Goal: Task Accomplishment & Management: Use online tool/utility

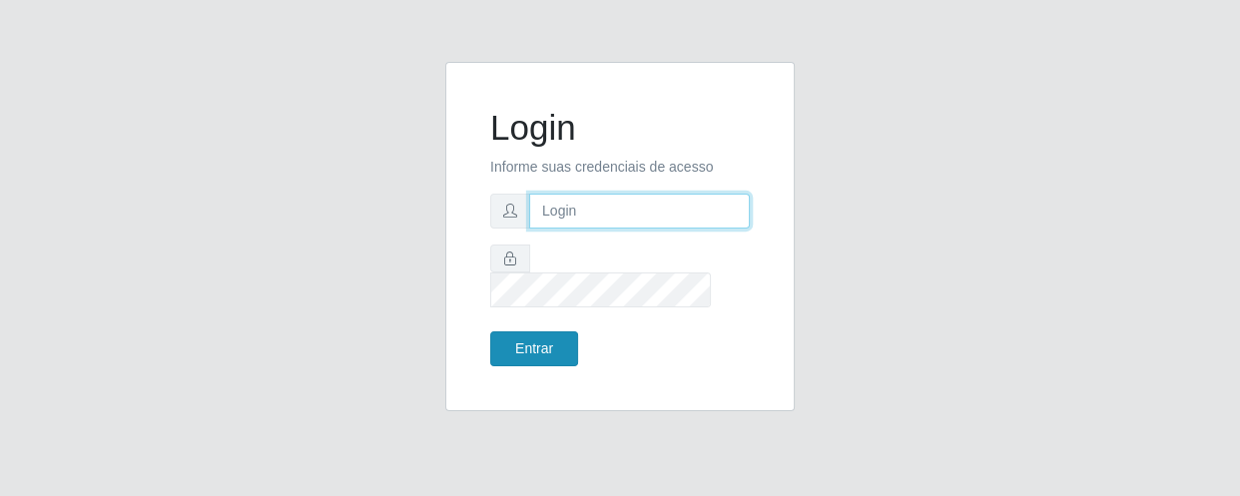
type input "[EMAIL_ADDRESS][DOMAIN_NAME]"
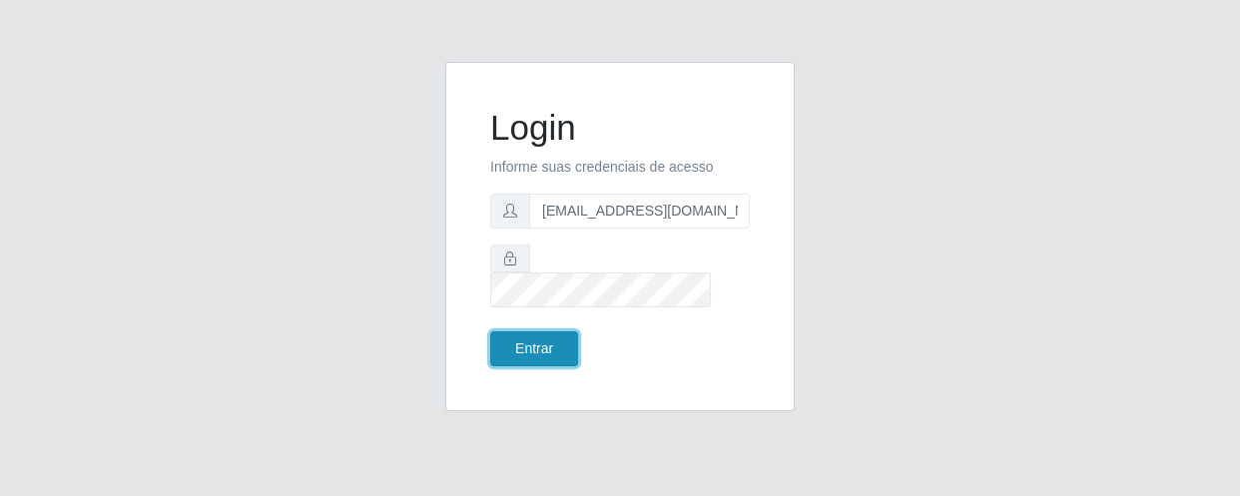
click at [534, 337] on button "Entrar" at bounding box center [534, 348] width 88 height 35
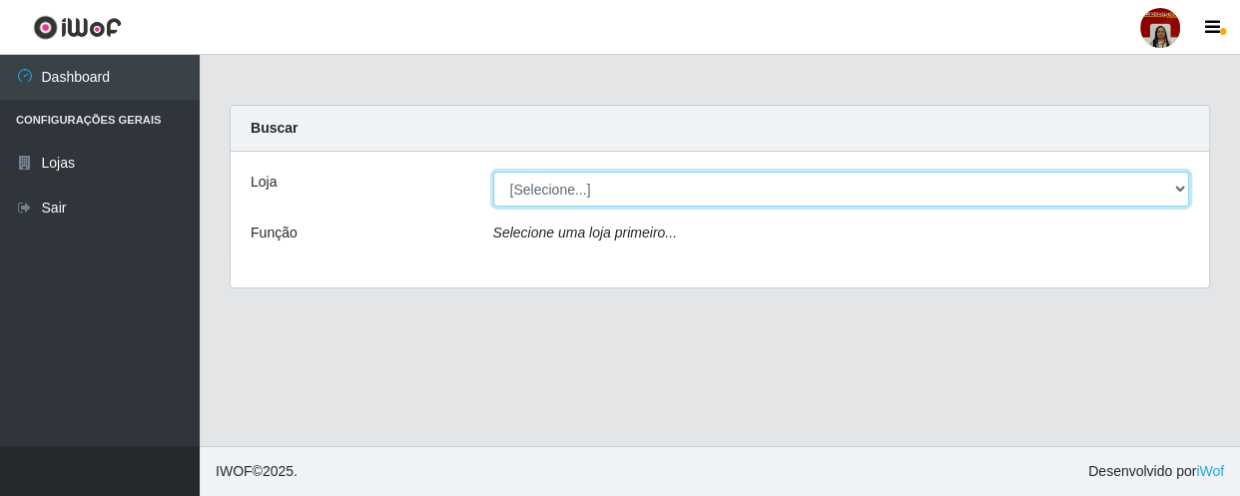
click at [1169, 186] on select "[Selecione...] Mar Vermelho - Loja 04" at bounding box center [841, 189] width 697 height 35
select select "251"
click at [493, 172] on select "[Selecione...] Mar Vermelho - Loja 04" at bounding box center [841, 189] width 697 height 35
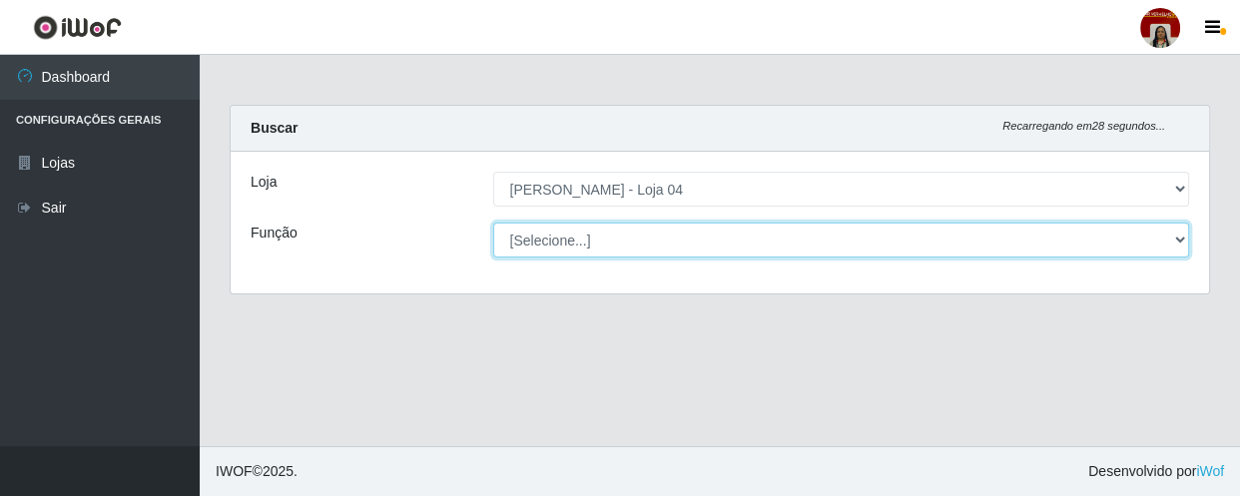
click at [1187, 237] on select "[Selecione...] ASG ASG + ASG ++ Auxiliar de Depósito Auxiliar de Depósito + Aux…" at bounding box center [841, 240] width 697 height 35
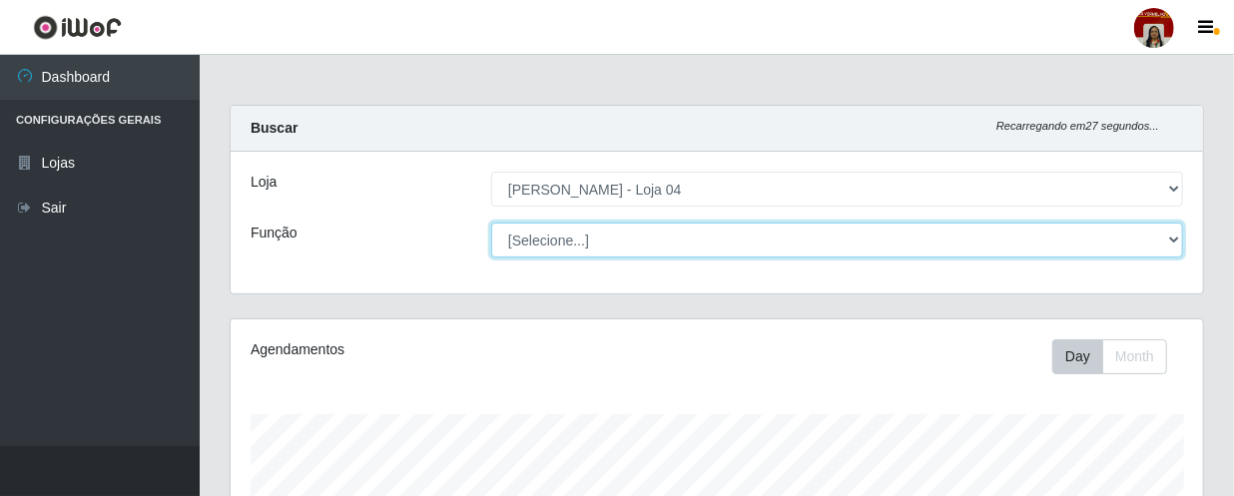
scroll to position [414, 972]
click at [491, 223] on select "[Selecione...] ASG ASG + ASG ++ Auxiliar de Depósito Auxiliar de Depósito + Aux…" at bounding box center [837, 240] width 692 height 35
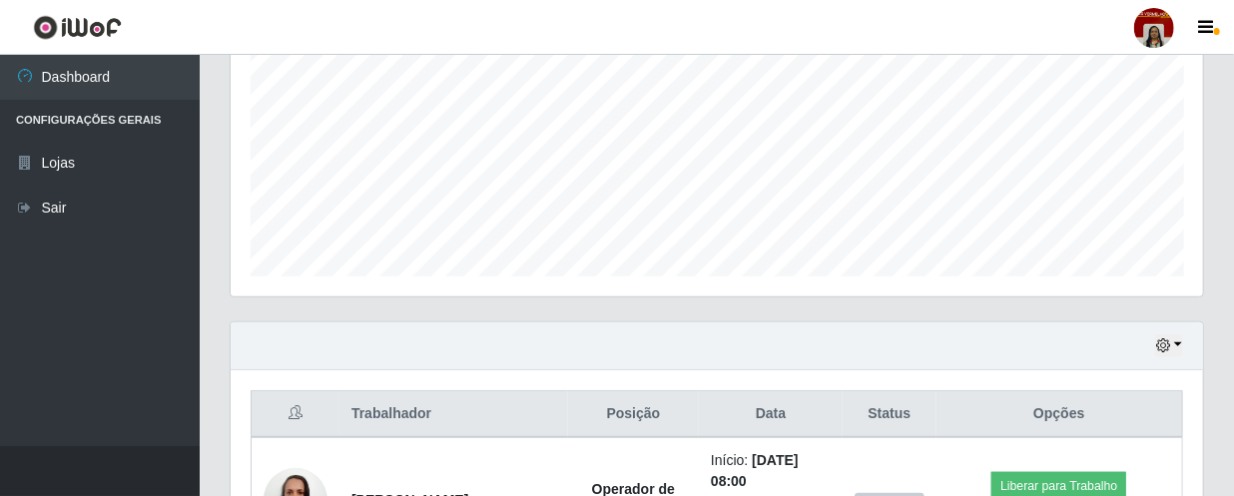
scroll to position [0, 0]
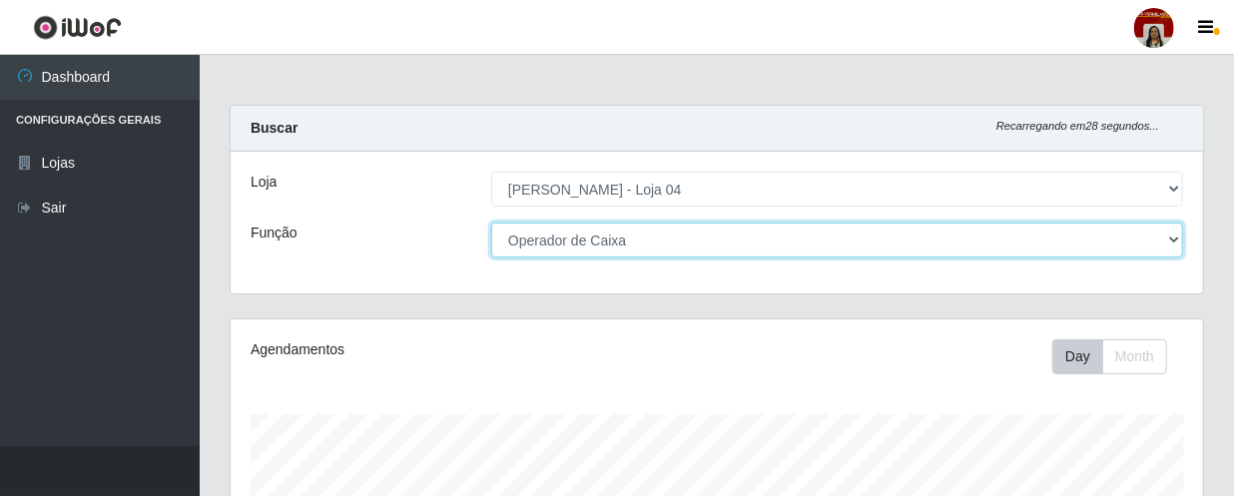
click at [1171, 239] on select "[Selecione...] ASG ASG + ASG ++ Auxiliar de Depósito Auxiliar de Depósito + Aux…" at bounding box center [837, 240] width 692 height 35
click at [491, 223] on select "[Selecione...] ASG ASG + ASG ++ Auxiliar de Depósito Auxiliar de Depósito + Aux…" at bounding box center [837, 240] width 692 height 35
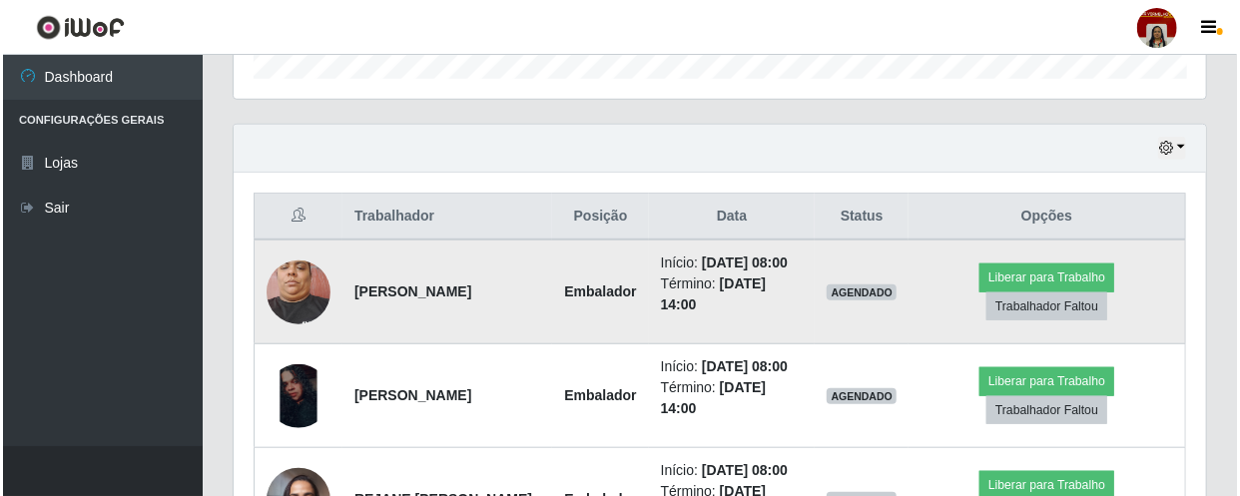
scroll to position [726, 0]
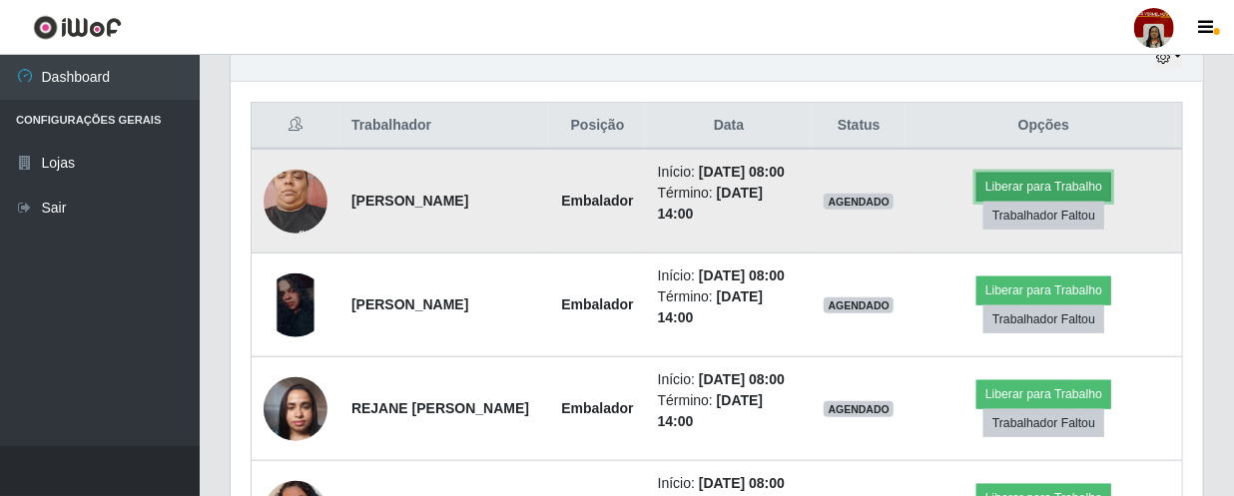
click at [1078, 200] on button "Liberar para Trabalho" at bounding box center [1043, 187] width 135 height 28
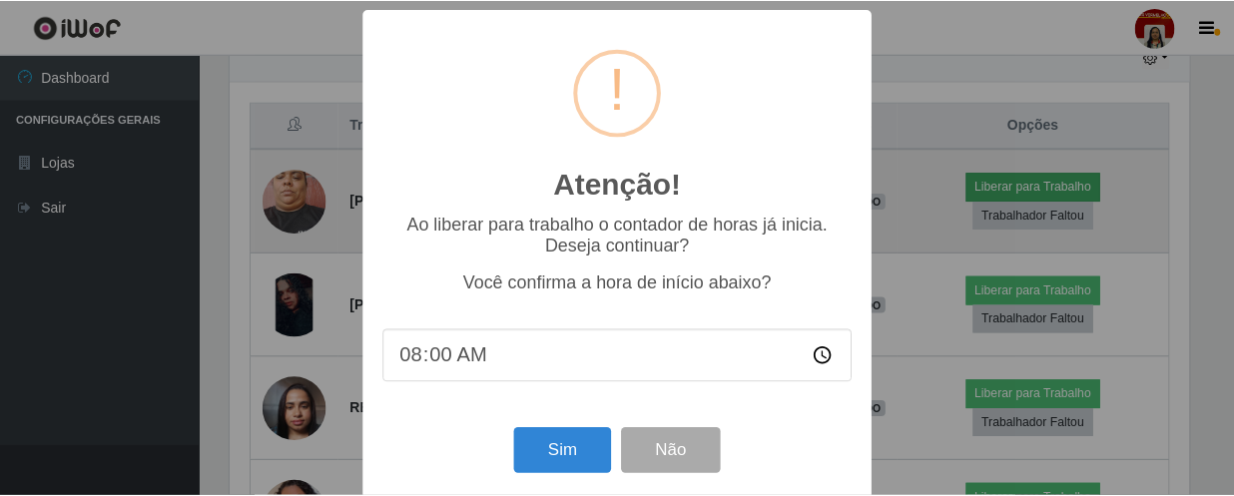
scroll to position [414, 964]
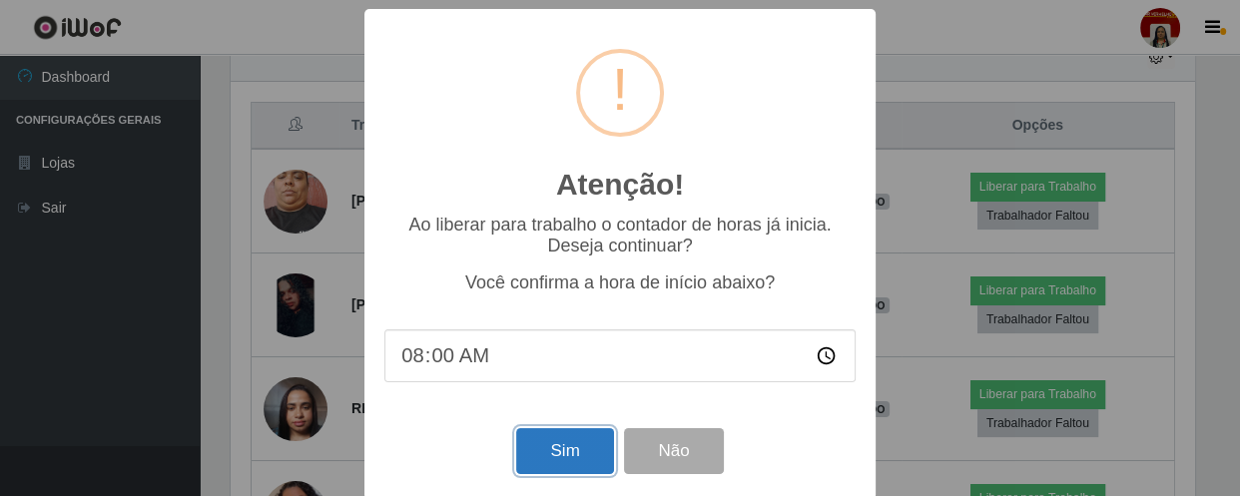
click at [543, 463] on button "Sim" at bounding box center [564, 451] width 97 height 47
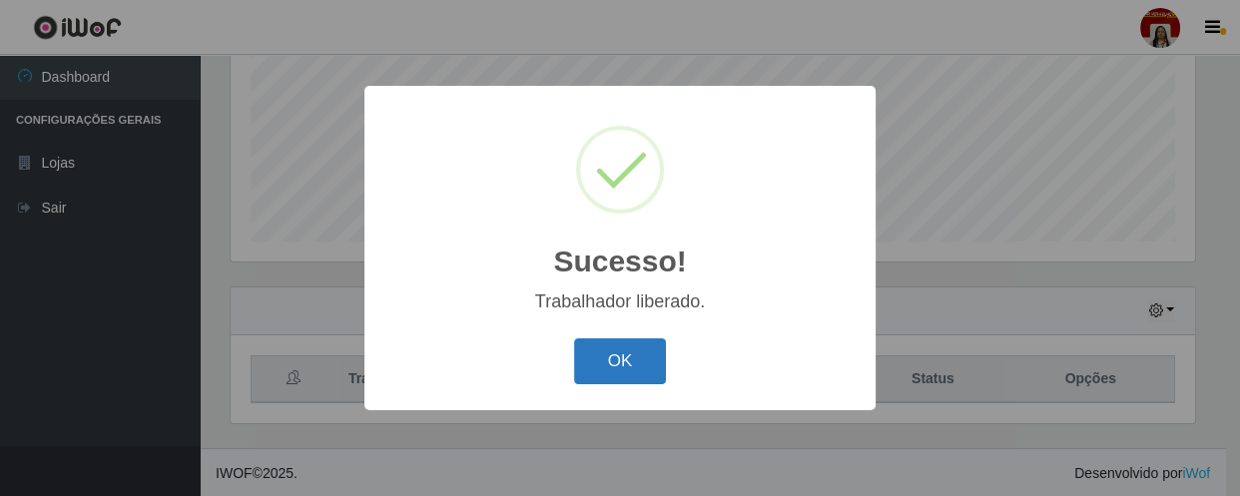
click at [624, 346] on button "OK" at bounding box center [620, 361] width 93 height 47
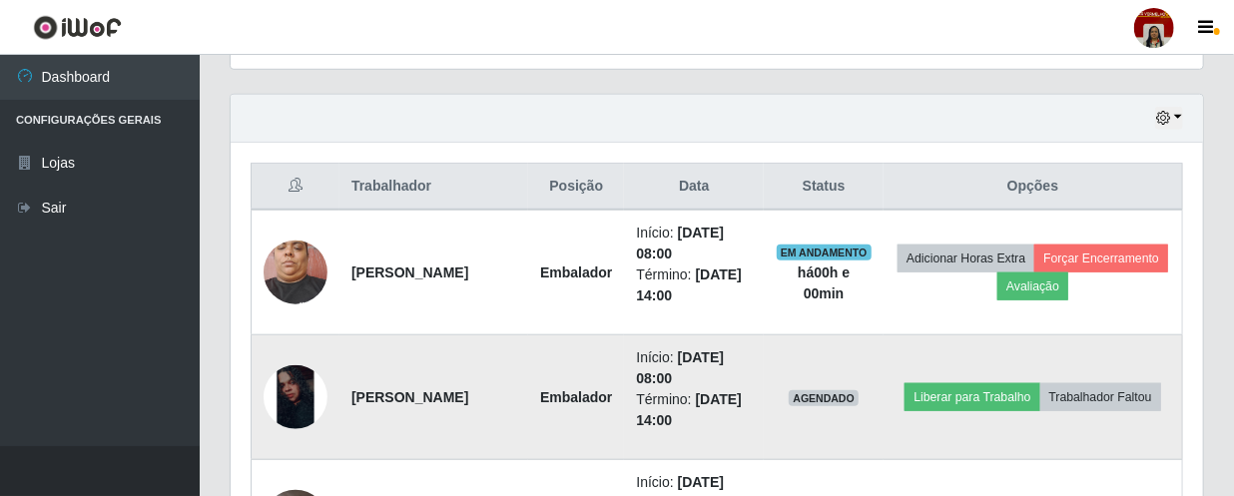
scroll to position [745, 0]
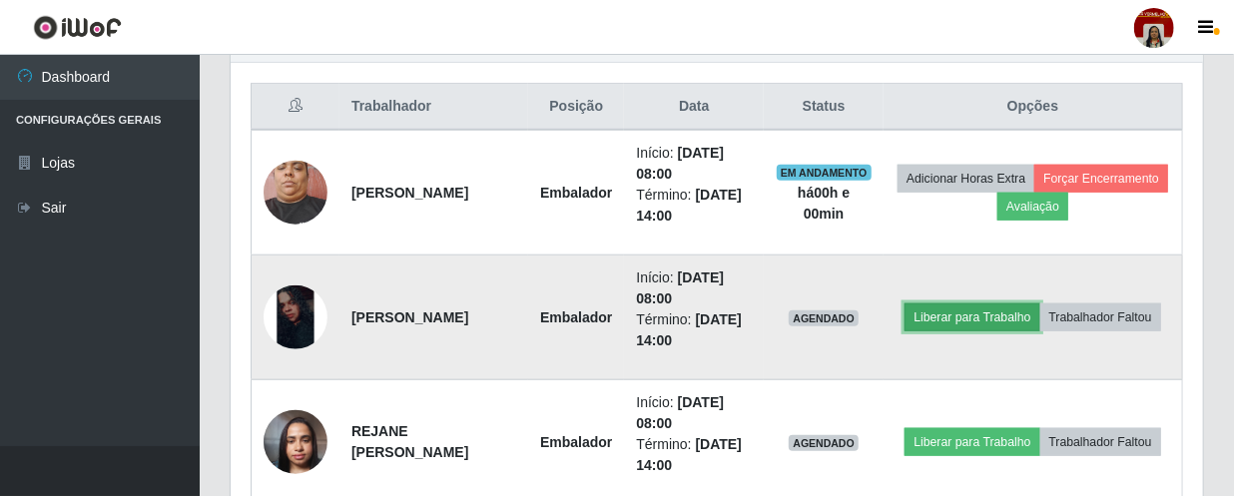
click at [1039, 304] on button "Liberar para Trabalho" at bounding box center [972, 318] width 135 height 28
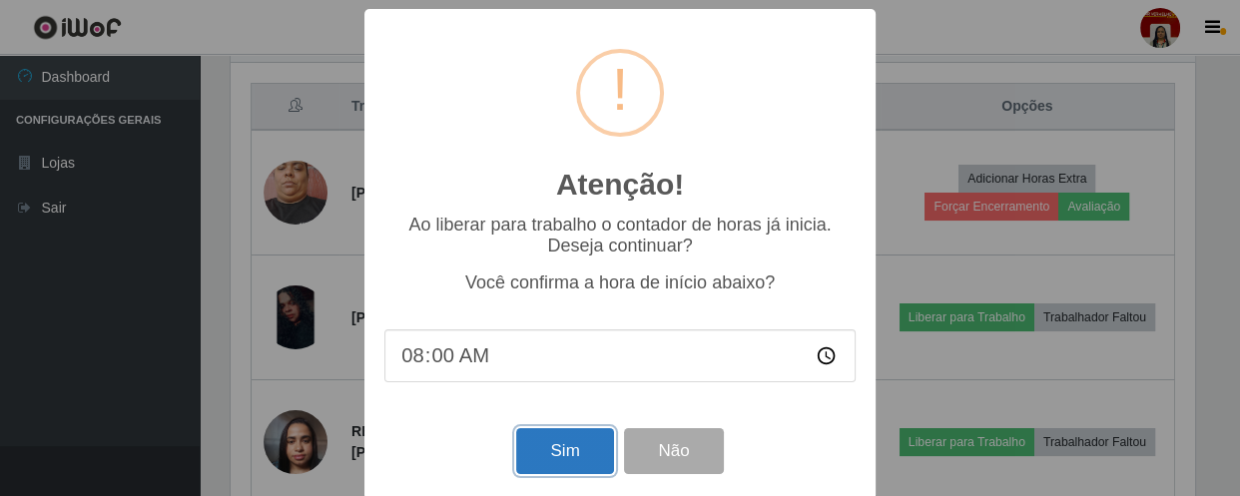
click at [558, 446] on button "Sim" at bounding box center [564, 451] width 97 height 47
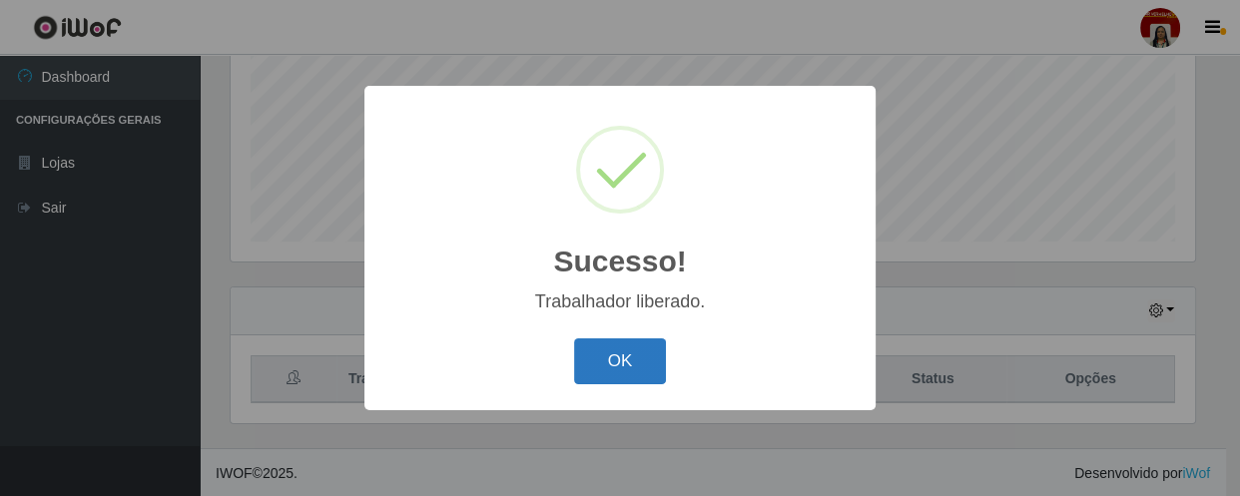
click at [645, 354] on button "OK" at bounding box center [620, 361] width 93 height 47
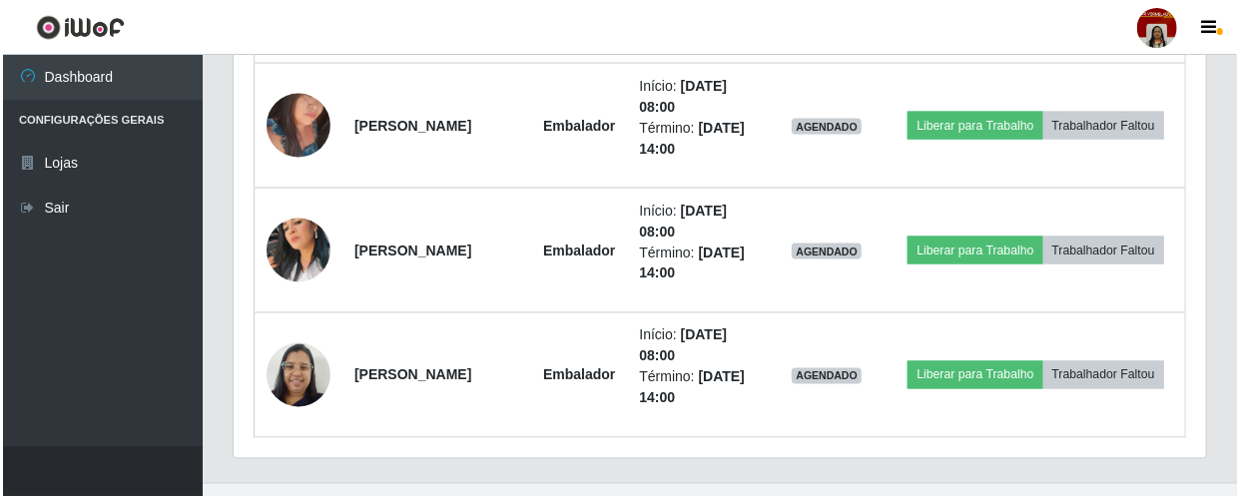
scroll to position [1470, 0]
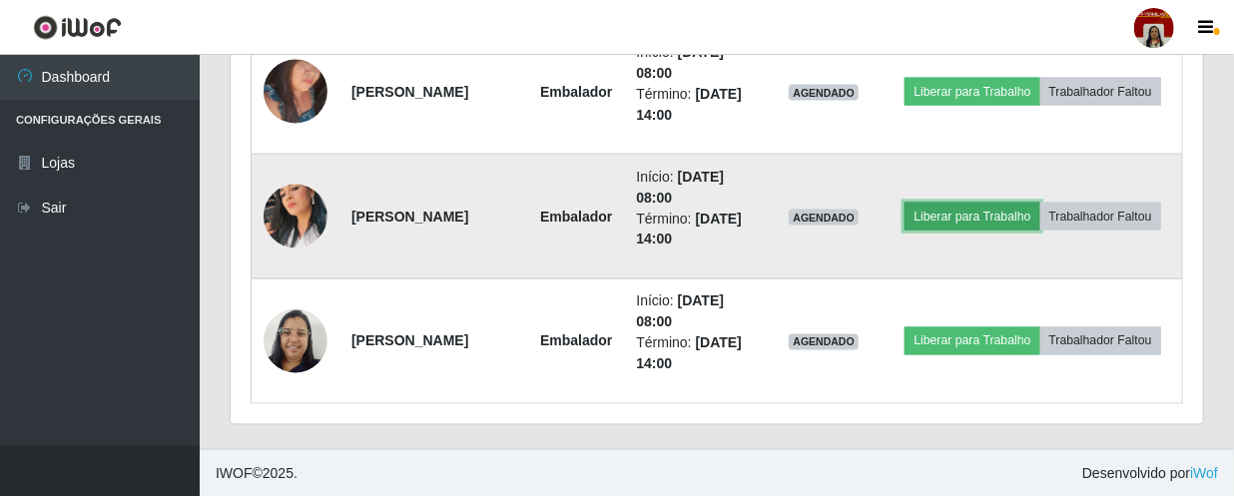
click at [1039, 203] on button "Liberar para Trabalho" at bounding box center [972, 217] width 135 height 28
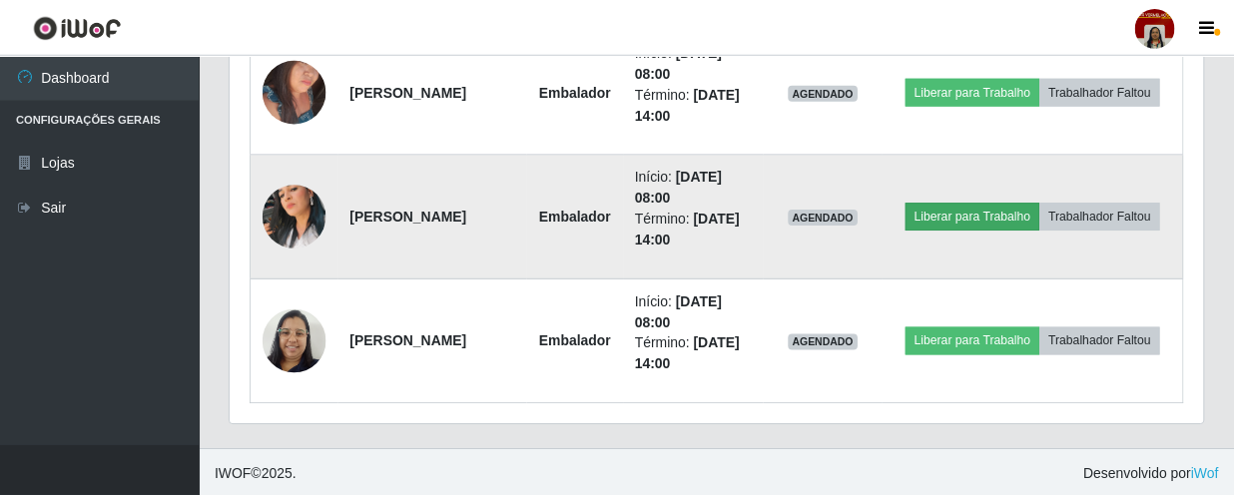
scroll to position [414, 964]
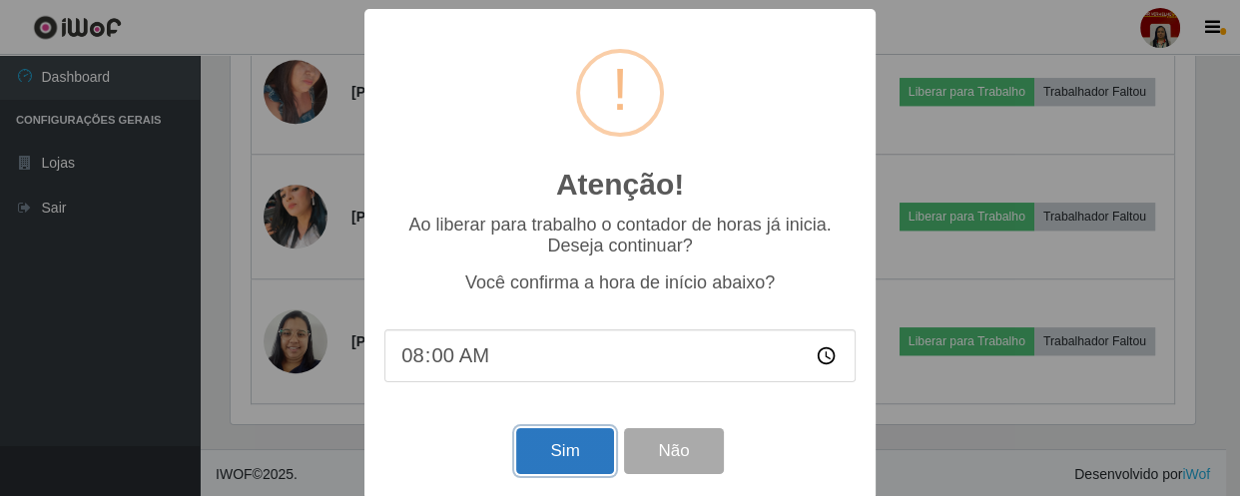
click at [553, 446] on button "Sim" at bounding box center [564, 451] width 97 height 47
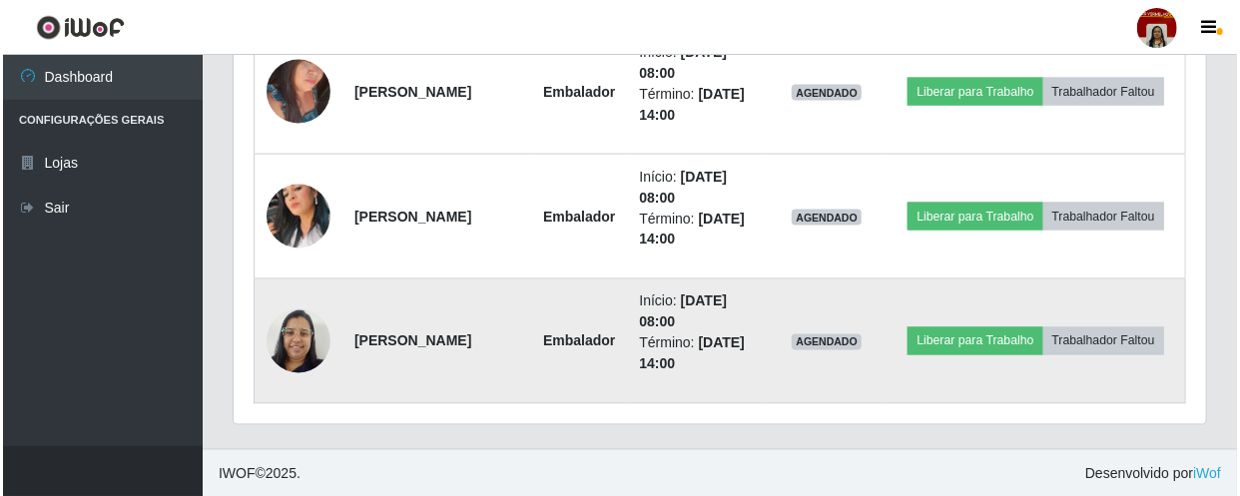
scroll to position [0, 0]
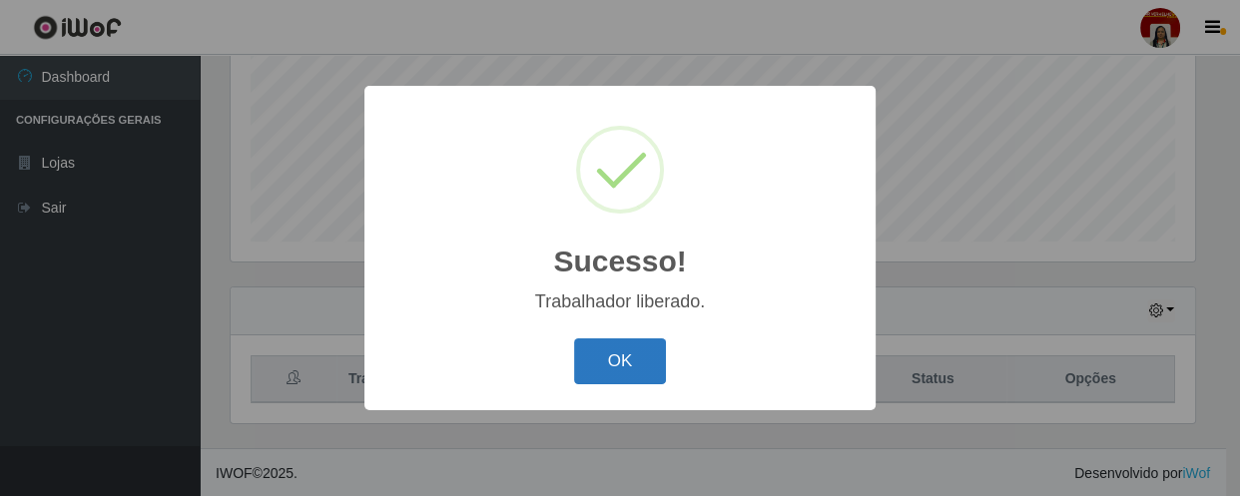
click at [588, 360] on button "OK" at bounding box center [620, 361] width 93 height 47
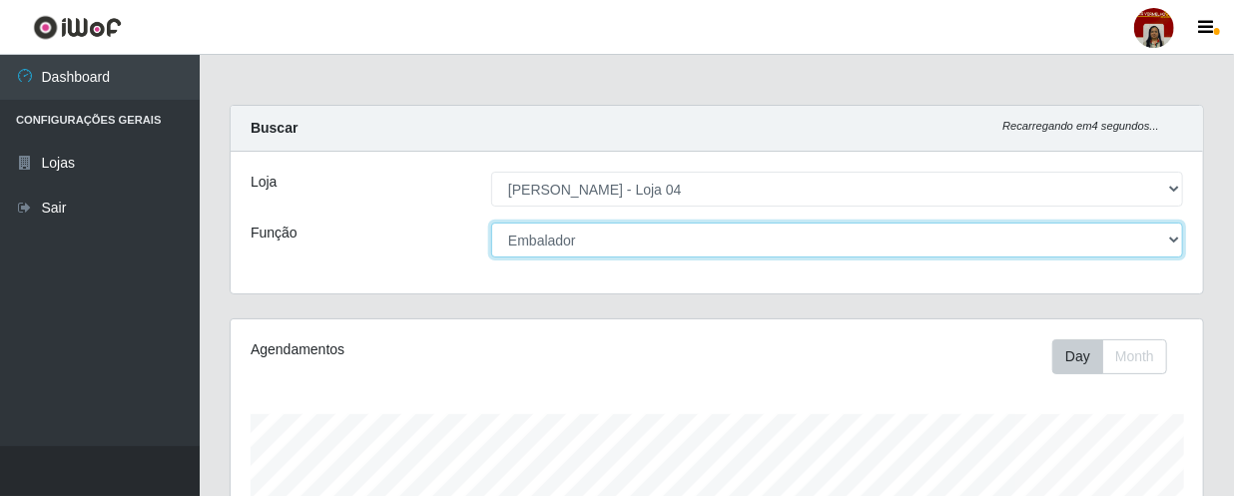
click at [1168, 234] on select "[Selecione...] ASG ASG + ASG ++ Auxiliar de Depósito Auxiliar de Depósito + Aux…" at bounding box center [837, 240] width 692 height 35
click at [491, 223] on select "[Selecione...] ASG ASG + ASG ++ Auxiliar de Depósito Auxiliar de Depósito + Aux…" at bounding box center [837, 240] width 692 height 35
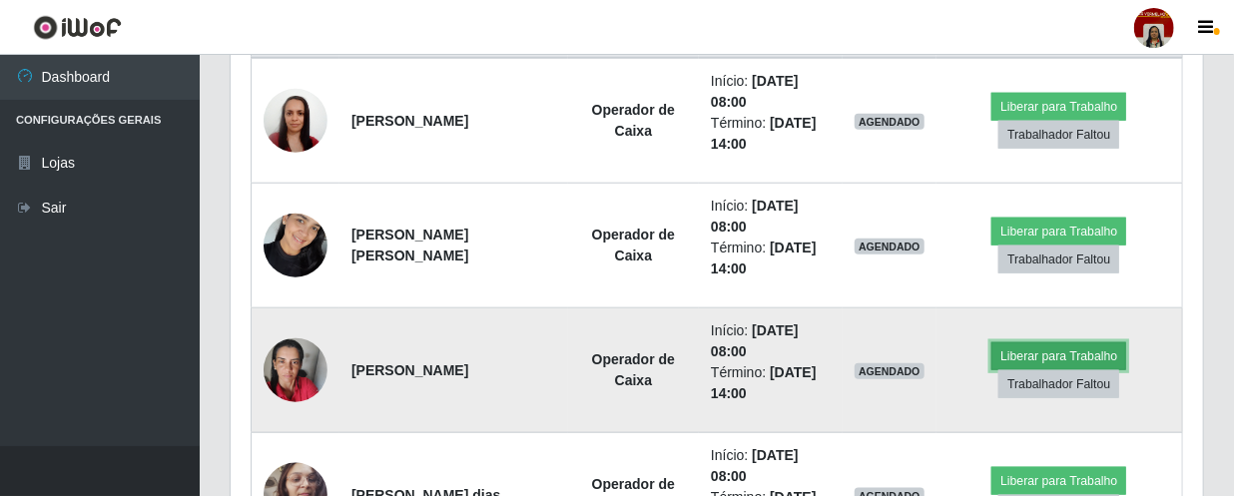
click at [1057, 358] on button "Liberar para Trabalho" at bounding box center [1058, 356] width 135 height 28
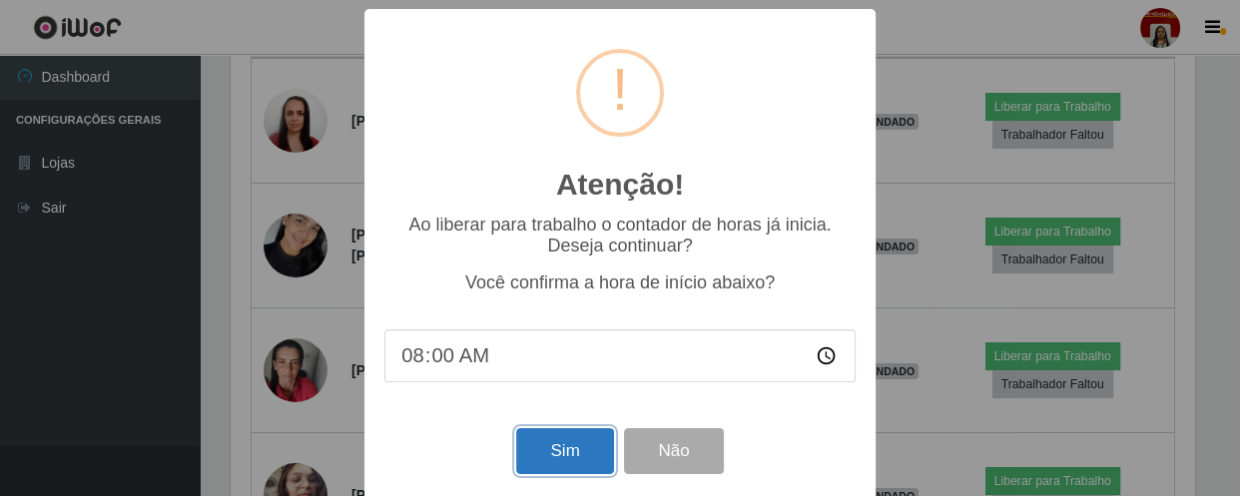
click at [552, 454] on button "Sim" at bounding box center [564, 451] width 97 height 47
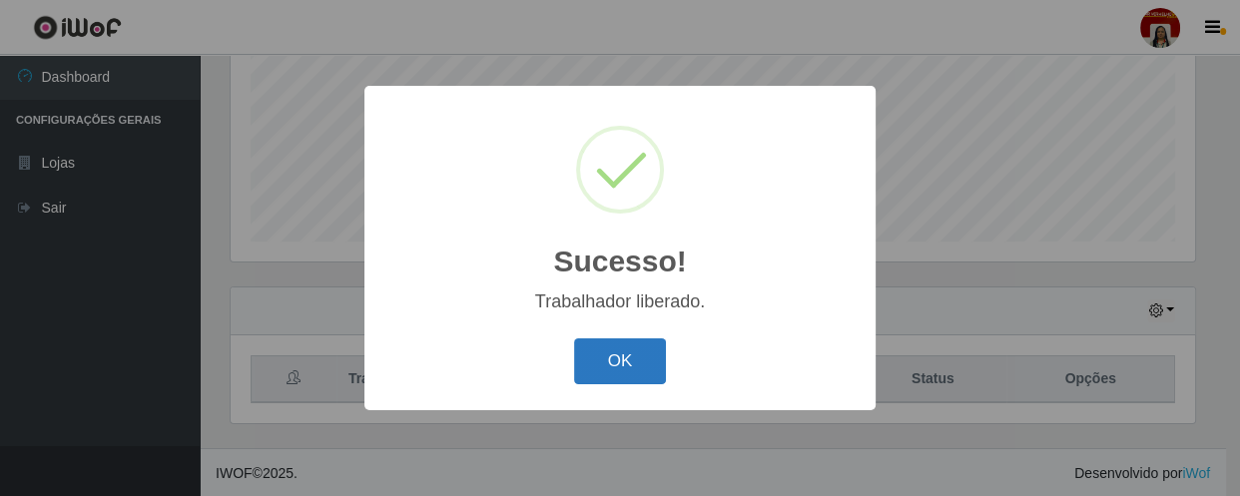
click at [644, 356] on button "OK" at bounding box center [620, 361] width 93 height 47
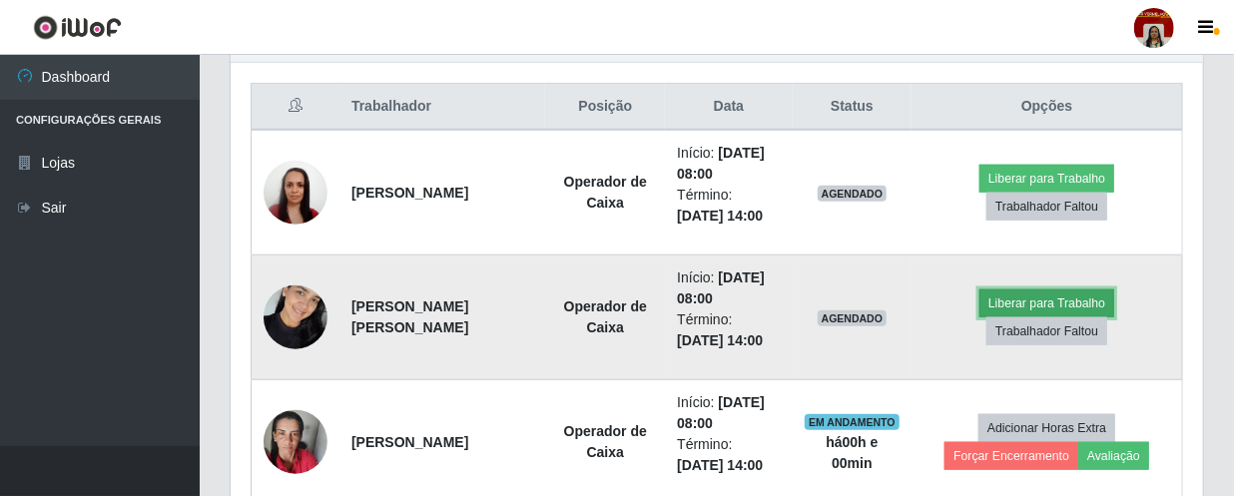
click at [1063, 298] on button "Liberar para Trabalho" at bounding box center [1046, 304] width 135 height 28
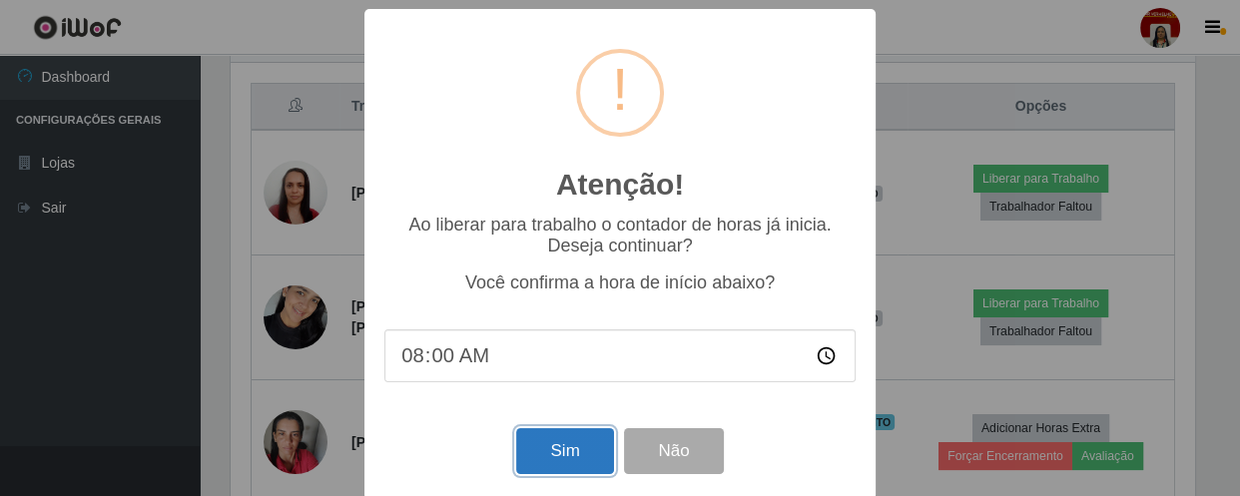
click at [574, 454] on button "Sim" at bounding box center [564, 451] width 97 height 47
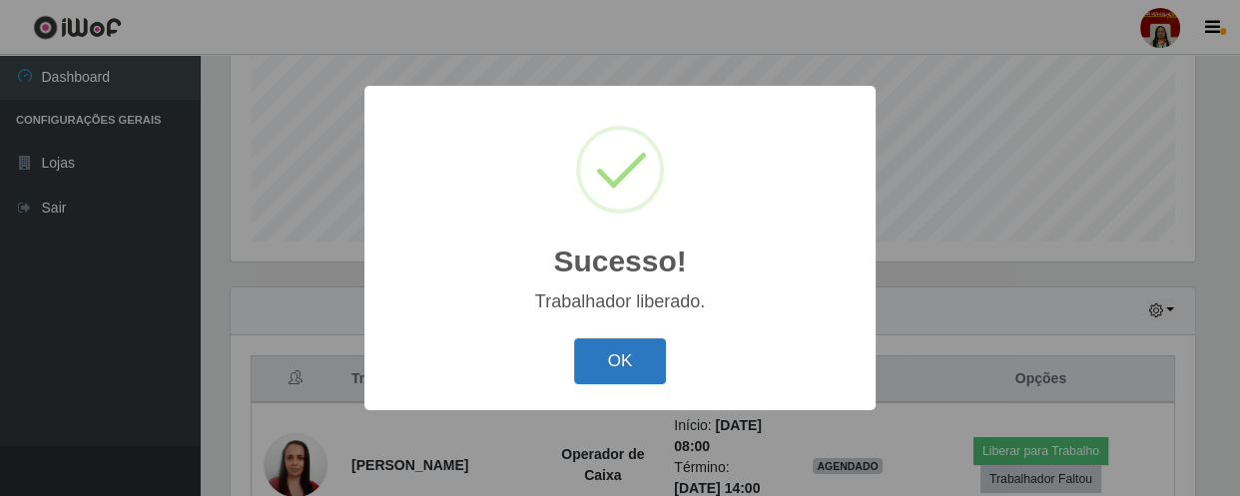
click at [641, 362] on button "OK" at bounding box center [620, 361] width 93 height 47
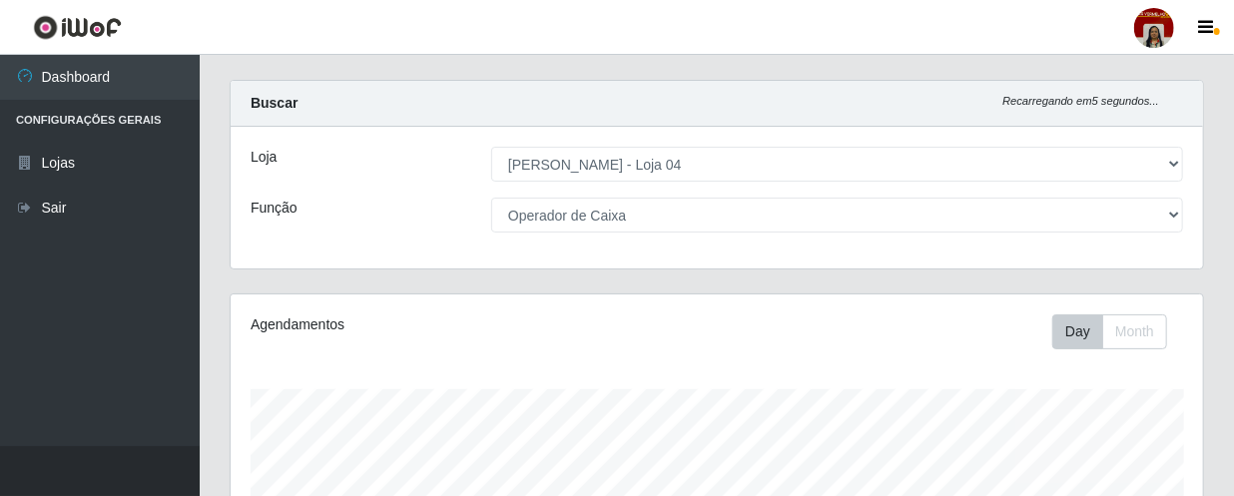
scroll to position [19, 0]
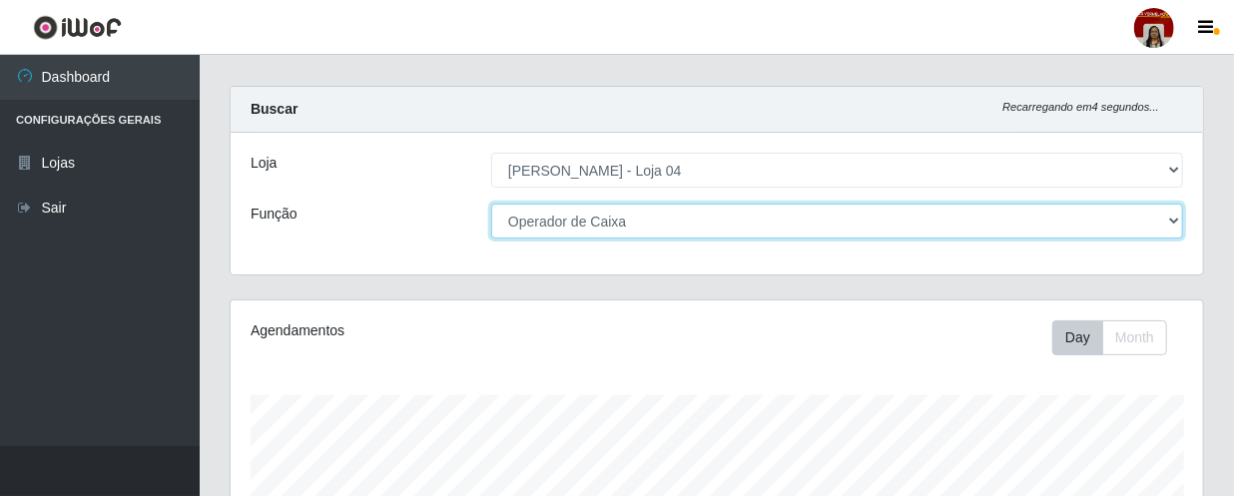
click at [1176, 215] on select "[Selecione...] ASG ASG + ASG ++ Auxiliar de Depósito Auxiliar de Depósito + Aux…" at bounding box center [837, 221] width 692 height 35
click at [491, 204] on select "[Selecione...] ASG ASG + ASG ++ Auxiliar de Depósito Auxiliar de Depósito + Aux…" at bounding box center [837, 221] width 692 height 35
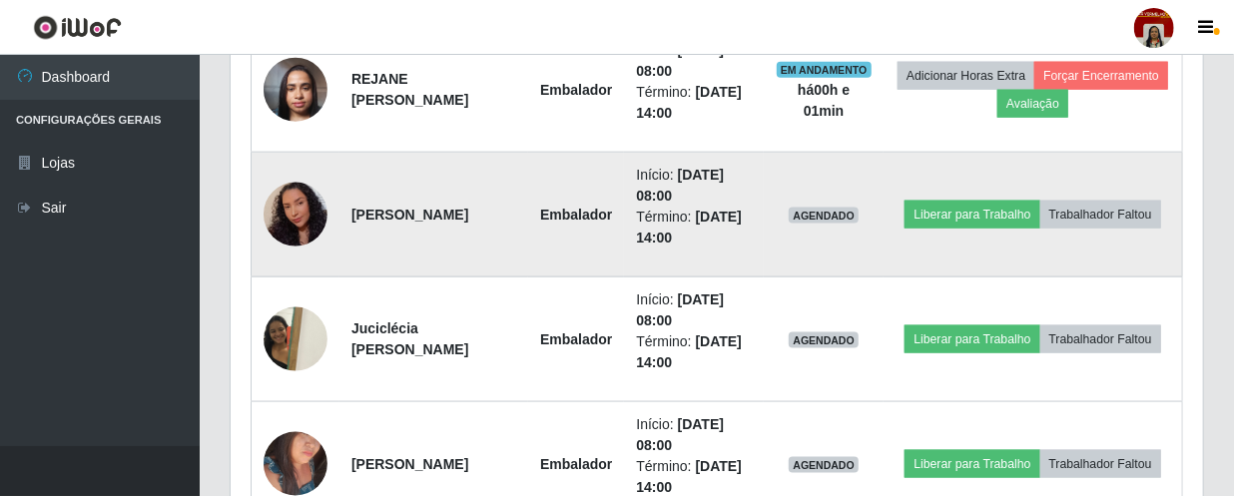
scroll to position [1108, 0]
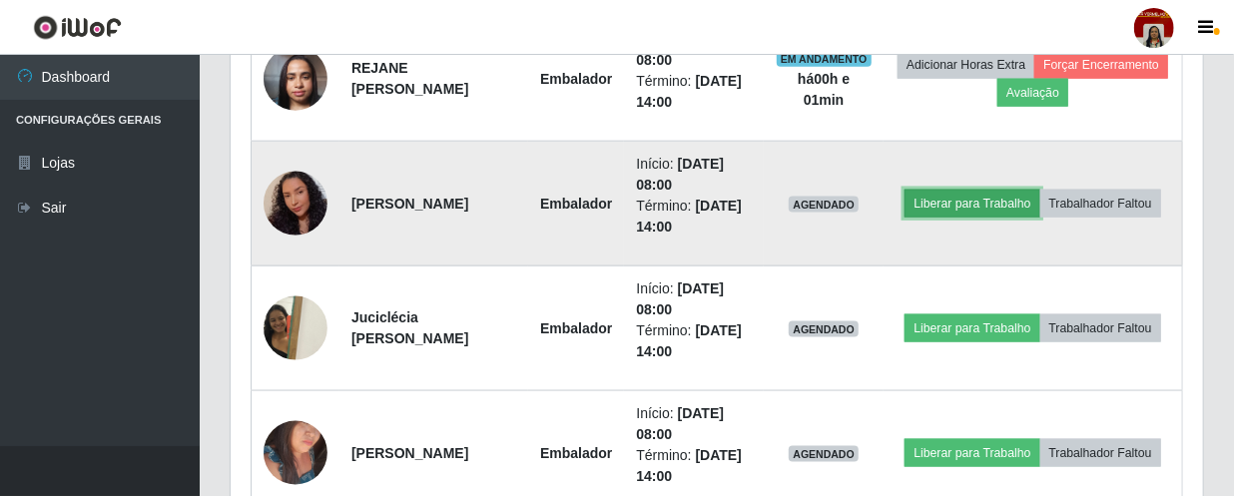
click at [1028, 190] on button "Liberar para Trabalho" at bounding box center [972, 204] width 135 height 28
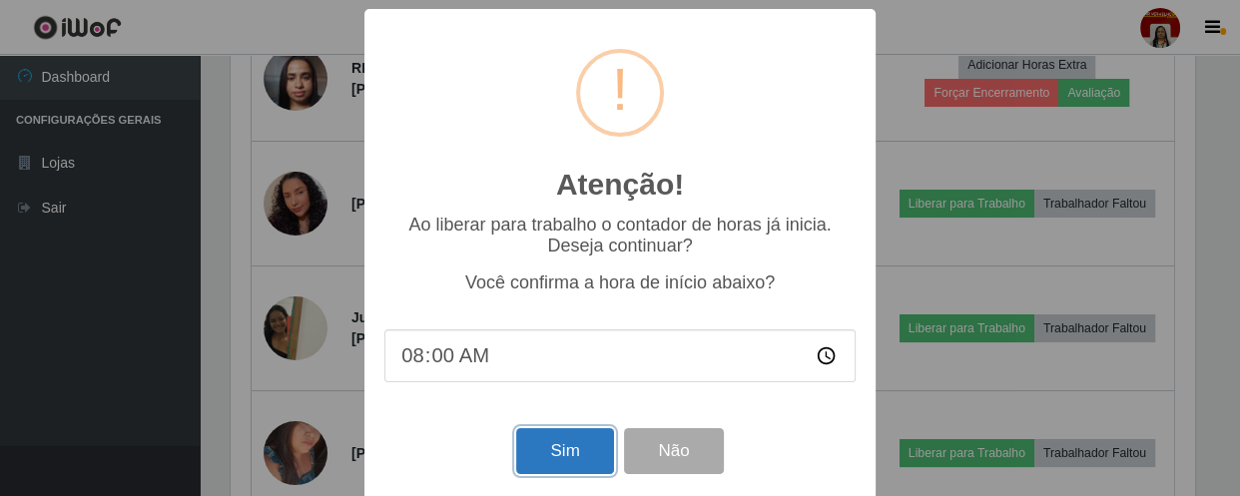
click at [562, 438] on button "Sim" at bounding box center [564, 451] width 97 height 47
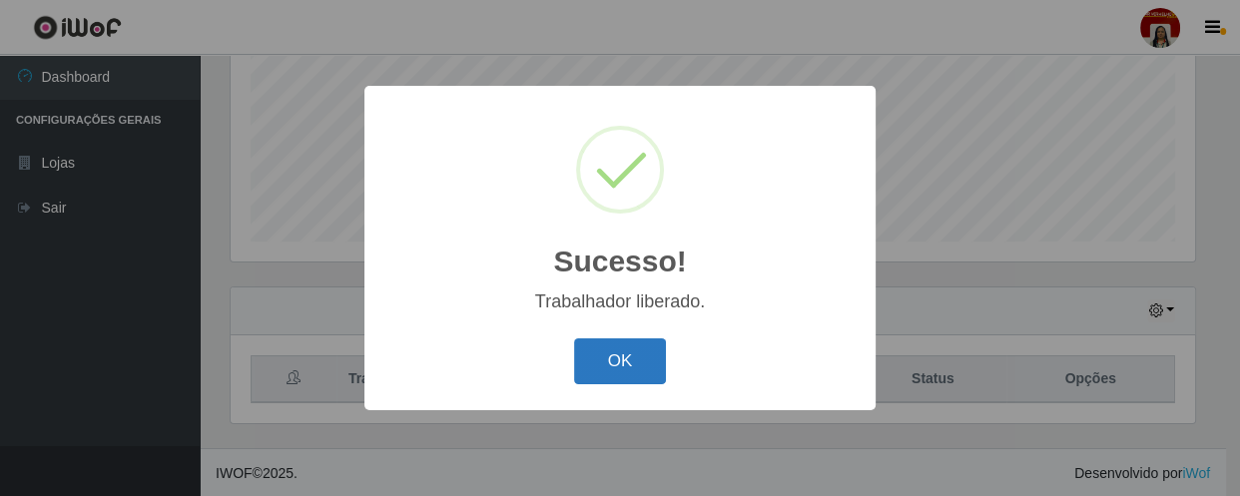
click at [624, 363] on button "OK" at bounding box center [620, 361] width 93 height 47
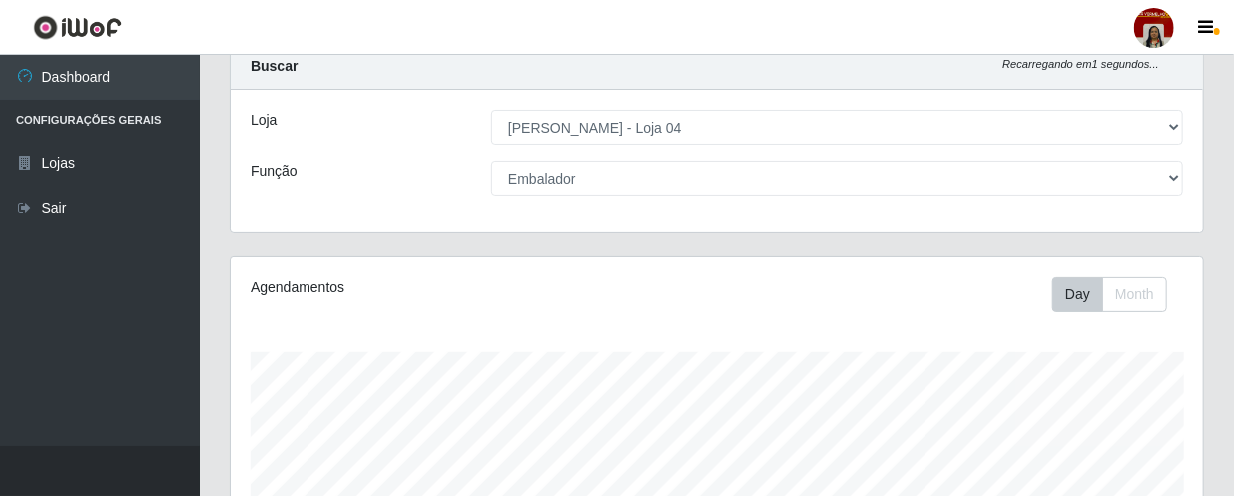
scroll to position [0, 0]
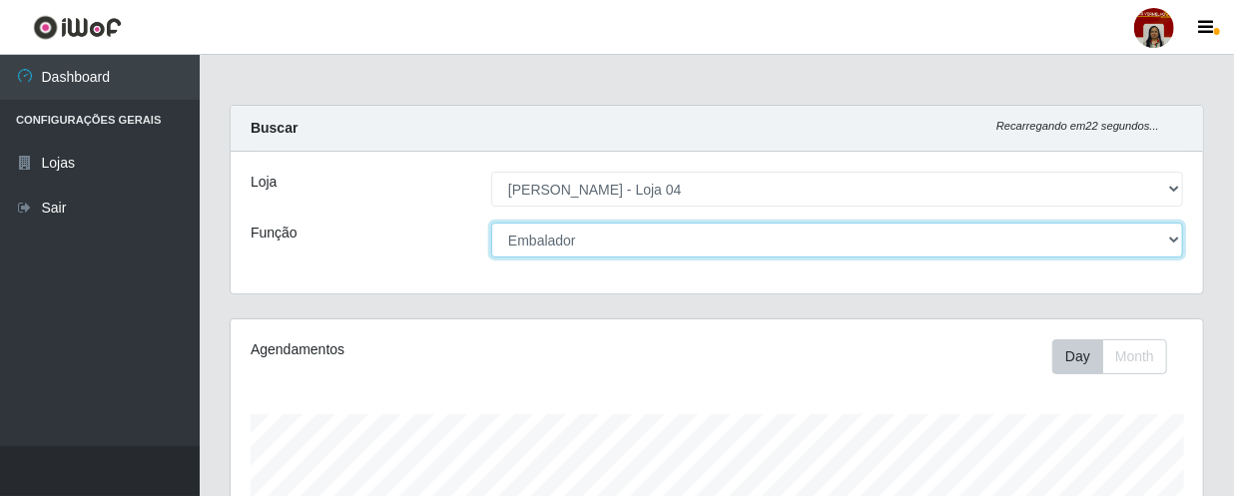
click at [1166, 232] on select "[Selecione...] ASG ASG + ASG ++ Auxiliar de Depósito Auxiliar de Depósito + Aux…" at bounding box center [837, 240] width 692 height 35
click at [491, 223] on select "[Selecione...] ASG ASG + ASG ++ Auxiliar de Depósito Auxiliar de Depósito + Aux…" at bounding box center [837, 240] width 692 height 35
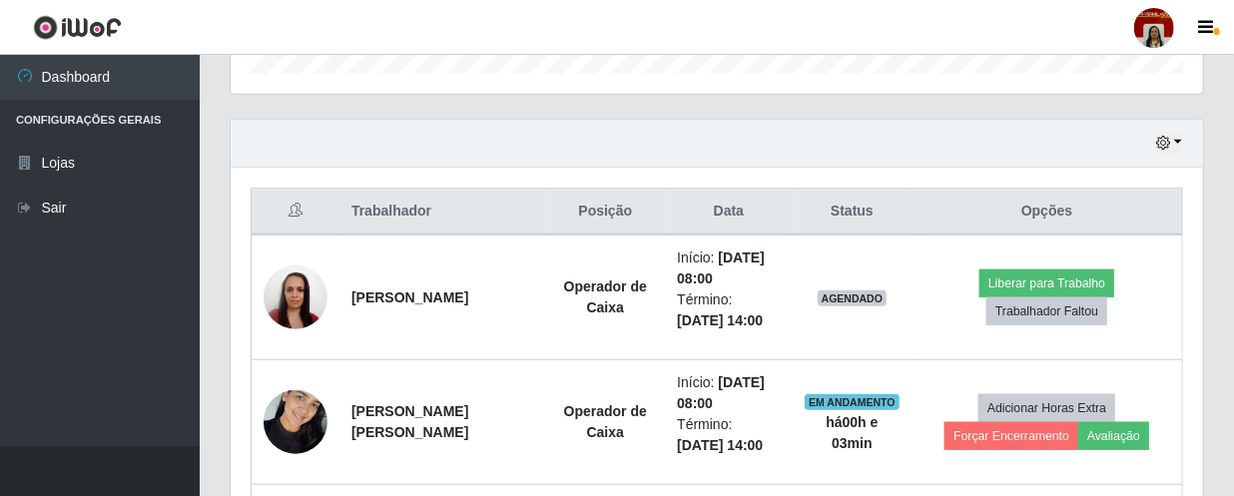
scroll to position [654, 0]
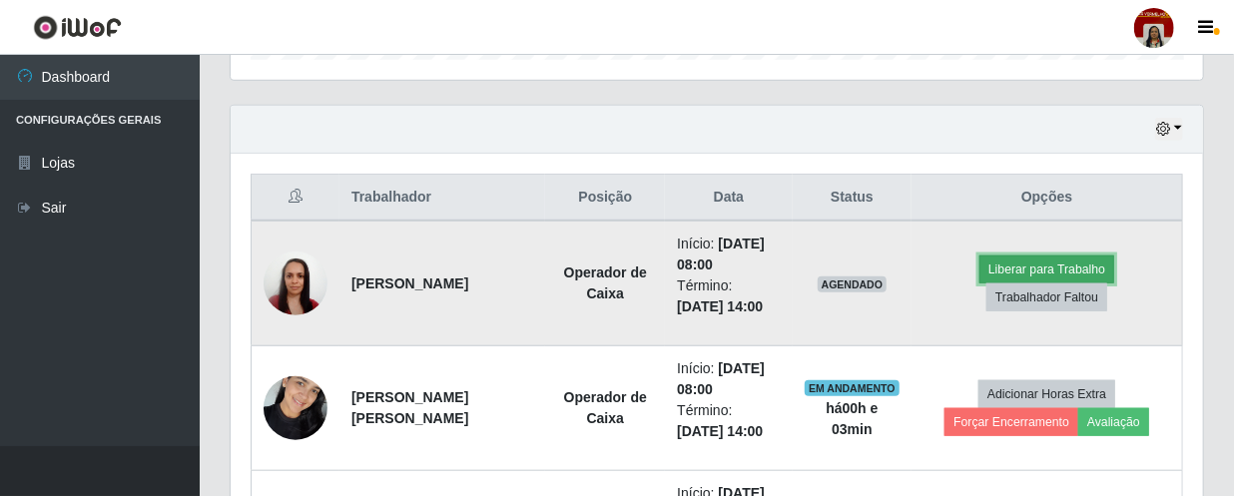
click at [1027, 273] on button "Liberar para Trabalho" at bounding box center [1046, 270] width 135 height 28
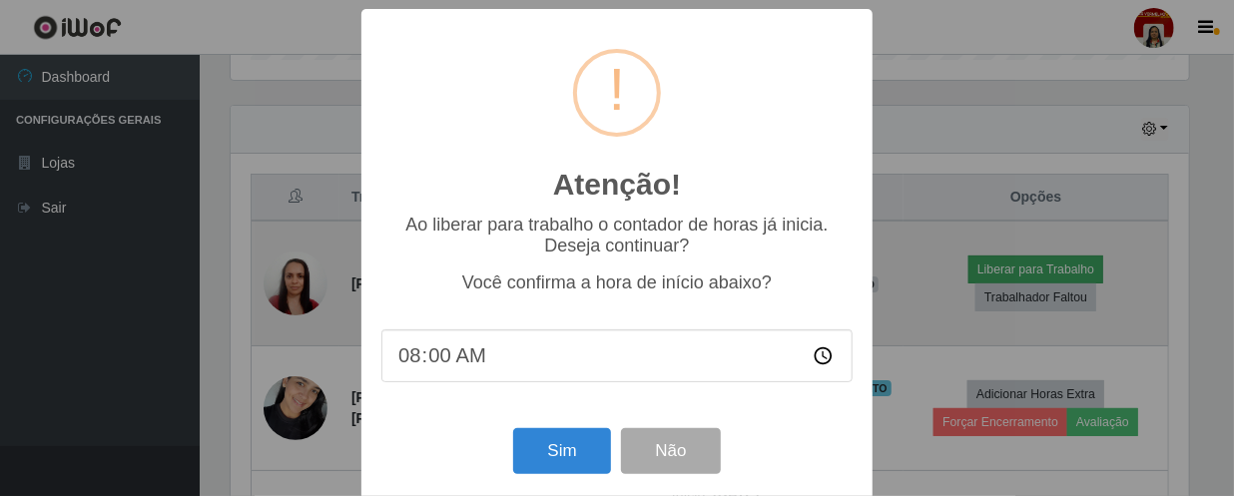
scroll to position [414, 964]
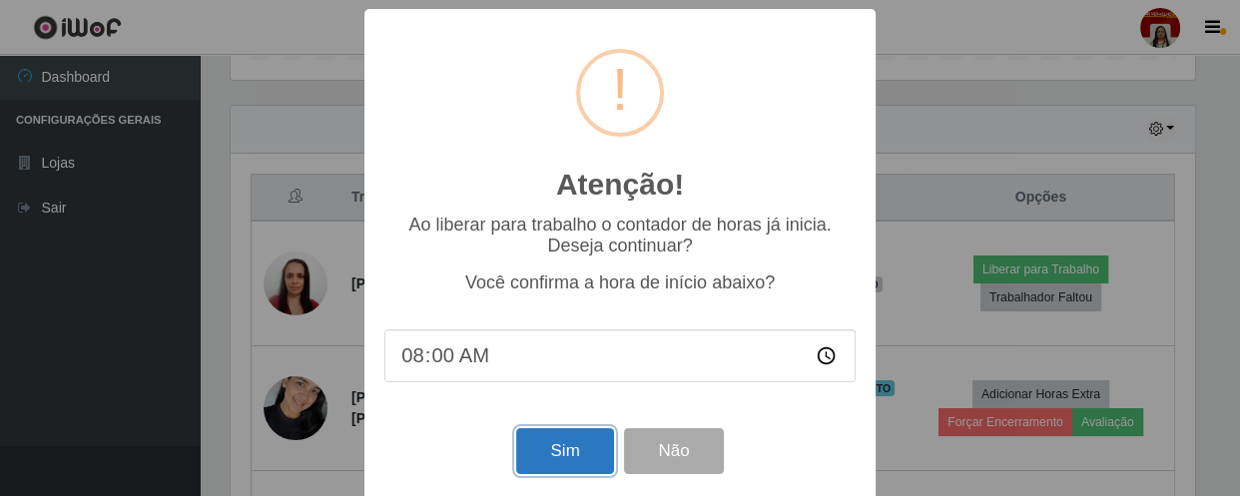
click at [551, 466] on button "Sim" at bounding box center [564, 451] width 97 height 47
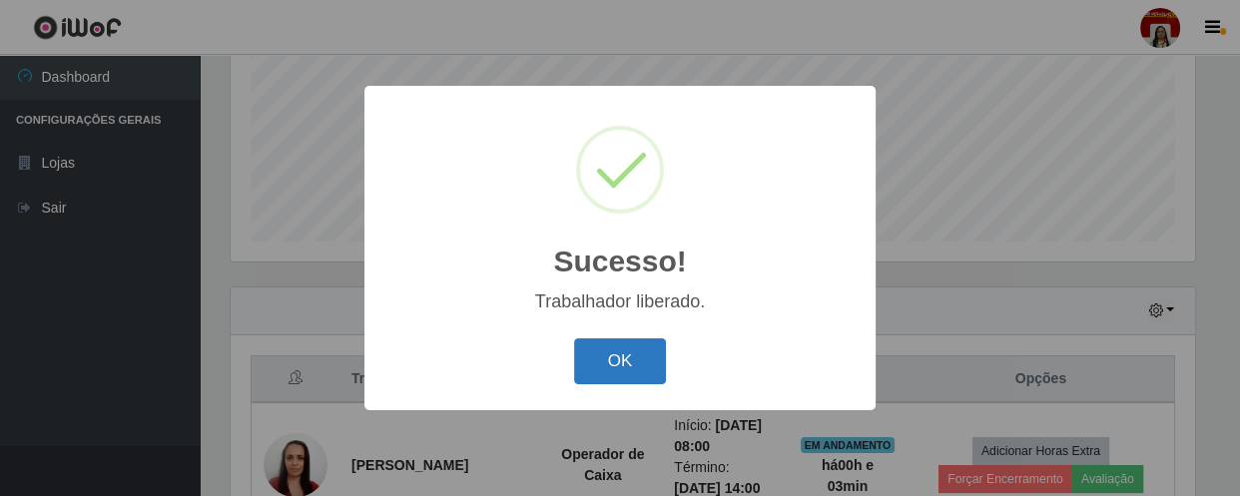
click at [633, 365] on button "OK" at bounding box center [620, 361] width 93 height 47
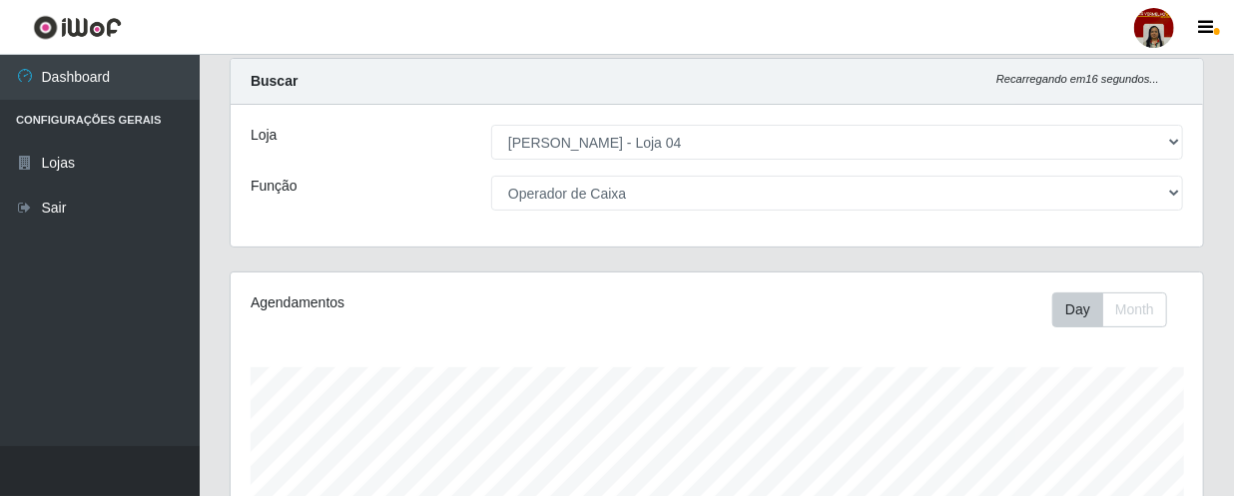
scroll to position [19, 0]
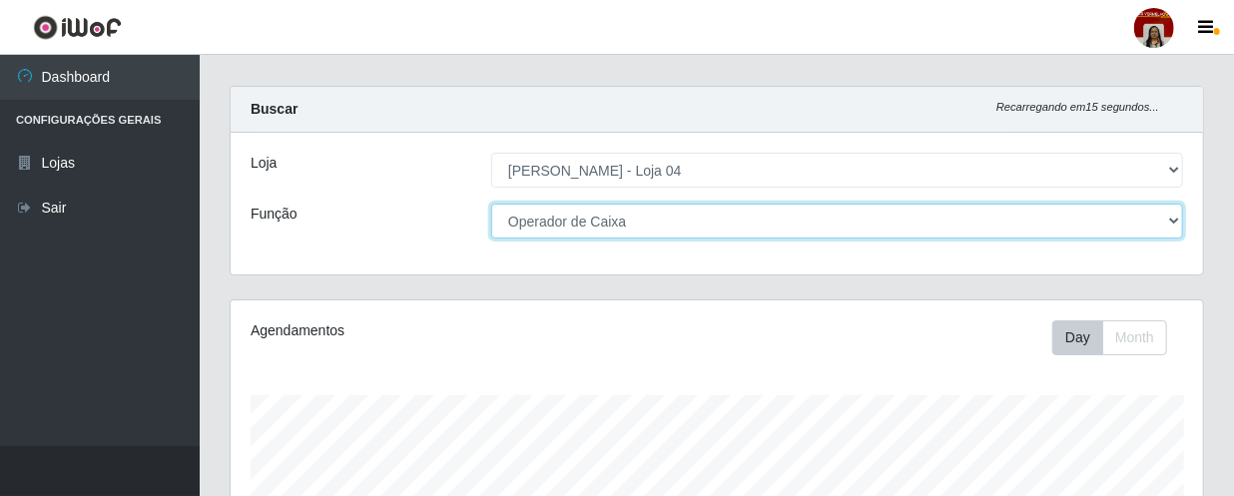
click at [1175, 217] on select "[Selecione...] ASG ASG + ASG ++ Auxiliar de Depósito Auxiliar de Depósito + Aux…" at bounding box center [837, 221] width 692 height 35
click at [491, 204] on select "[Selecione...] ASG ASG + ASG ++ Auxiliar de Depósito Auxiliar de Depósito + Aux…" at bounding box center [837, 221] width 692 height 35
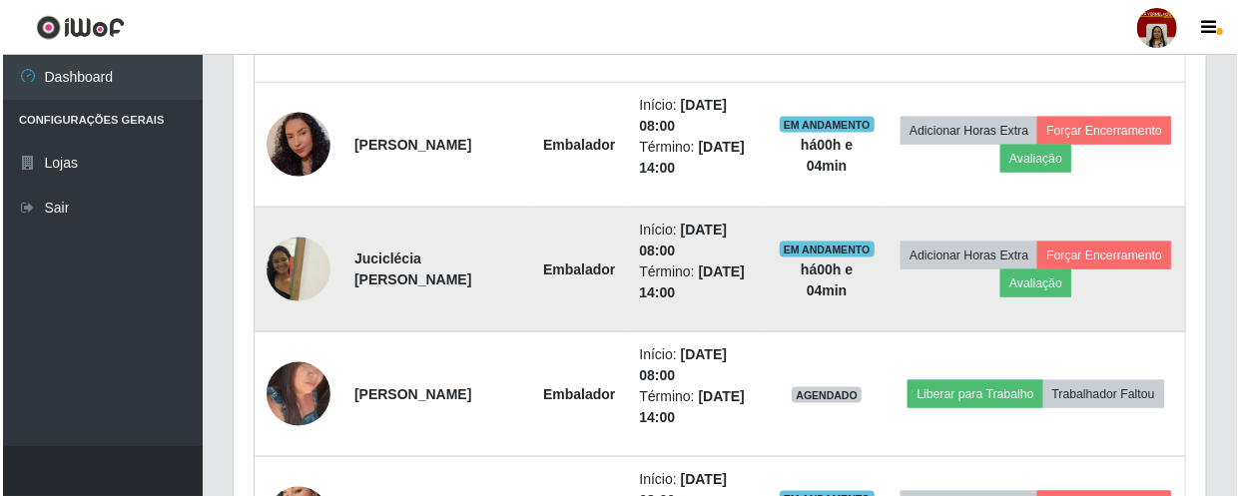
scroll to position [1198, 0]
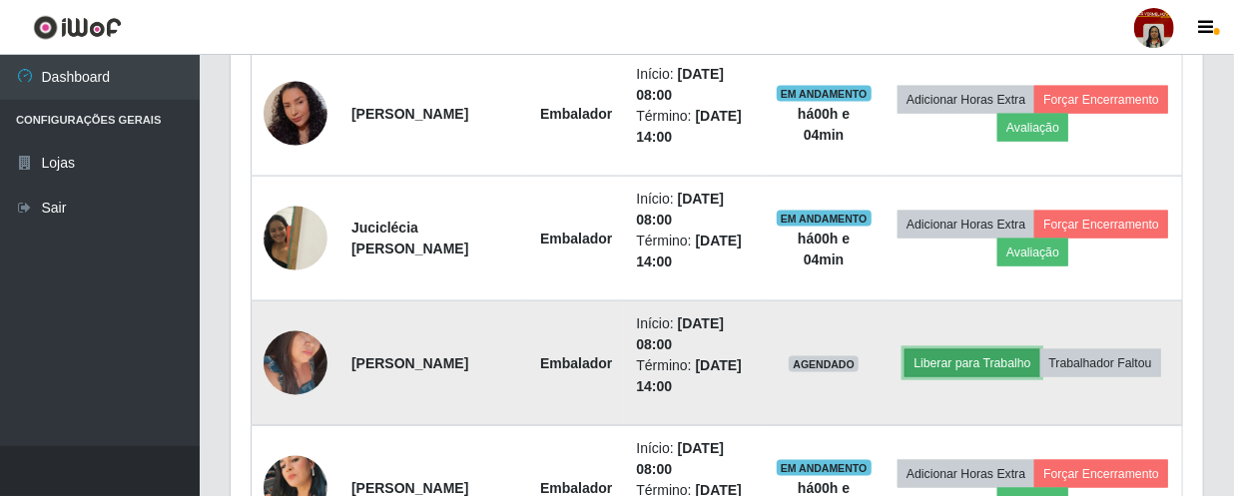
click at [1003, 349] on button "Liberar para Trabalho" at bounding box center [972, 363] width 135 height 28
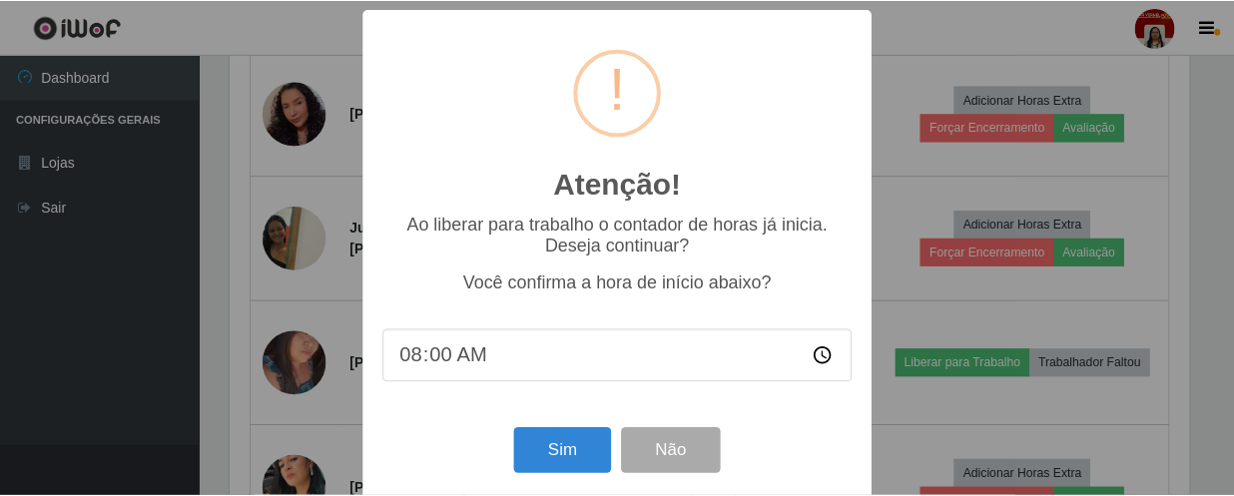
scroll to position [414, 964]
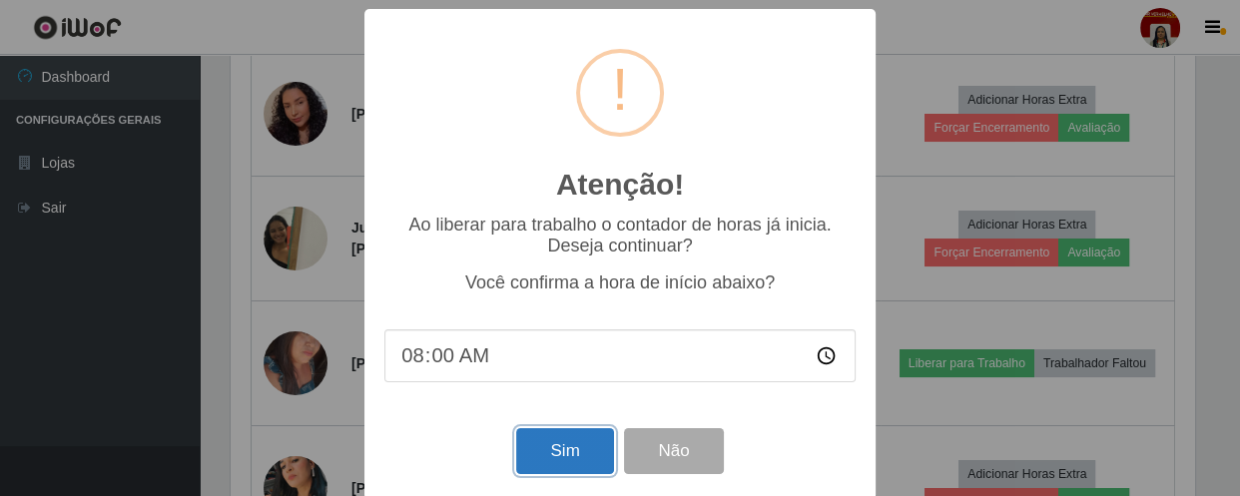
click at [539, 443] on button "Sim" at bounding box center [564, 451] width 97 height 47
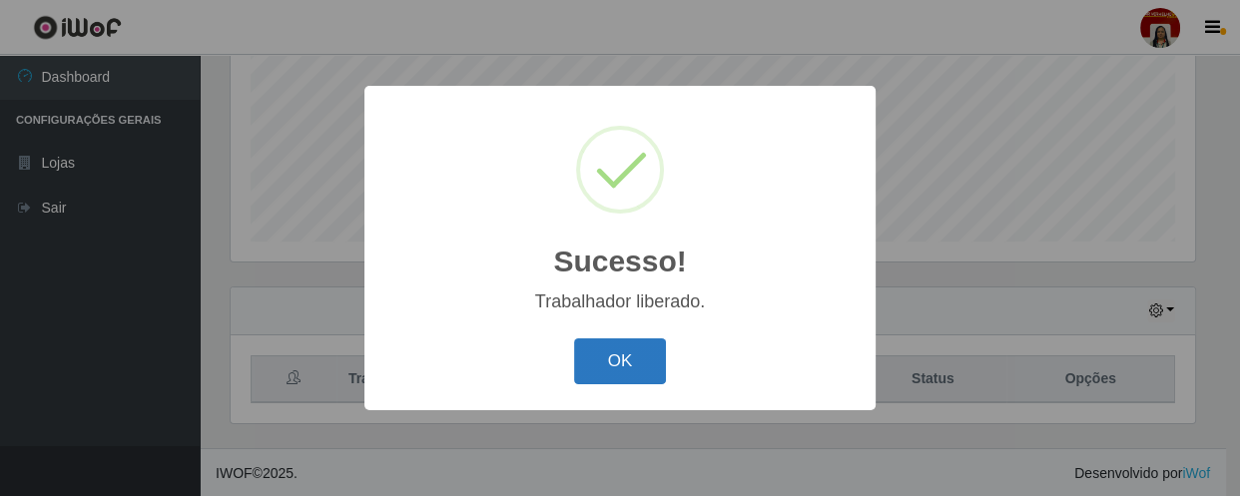
click at [599, 374] on button "OK" at bounding box center [620, 361] width 93 height 47
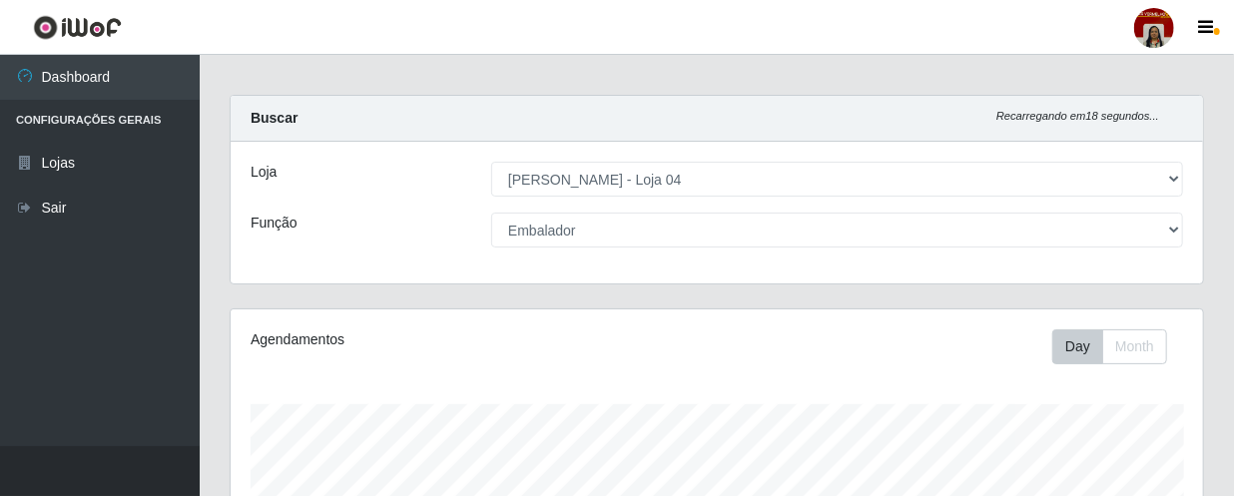
scroll to position [0, 0]
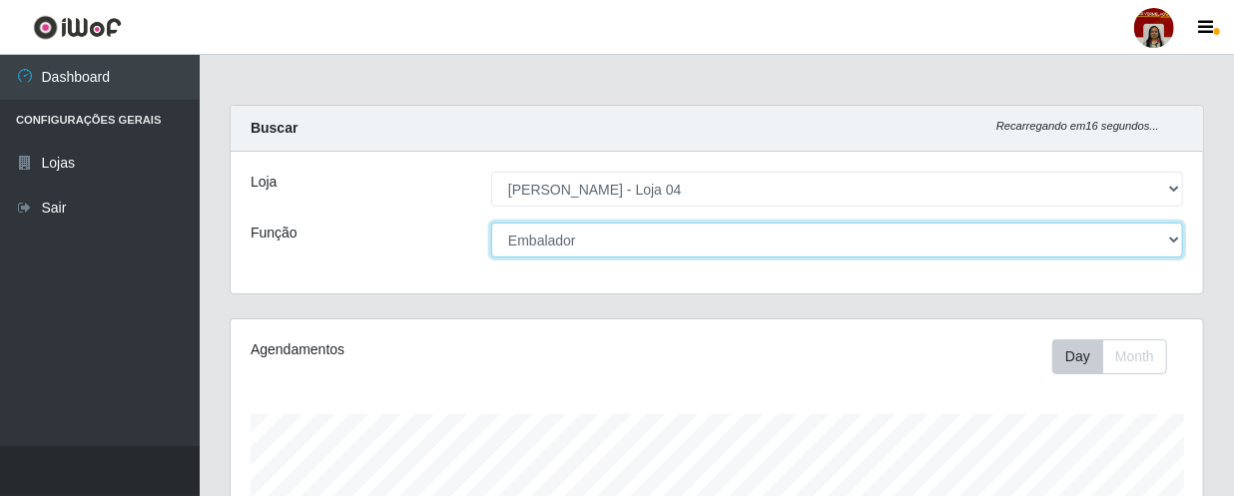
click at [1176, 234] on select "[Selecione...] ASG ASG + ASG ++ Auxiliar de Depósito Auxiliar de Depósito + Aux…" at bounding box center [837, 240] width 692 height 35
select select "22"
click at [491, 223] on select "[Selecione...] ASG ASG + ASG ++ Auxiliar de Depósito Auxiliar de Depósito + Aux…" at bounding box center [837, 240] width 692 height 35
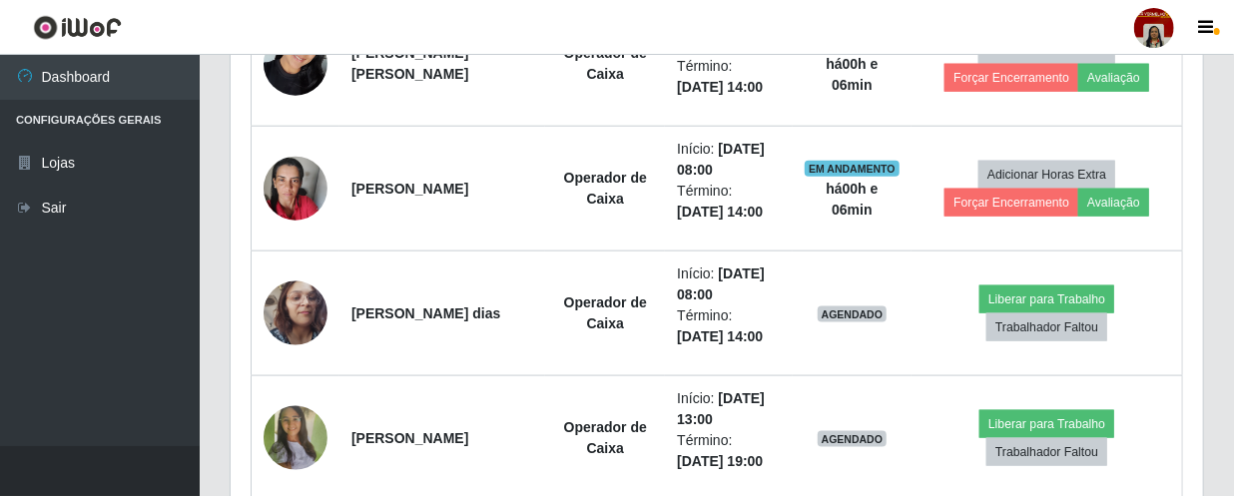
scroll to position [1088, 0]
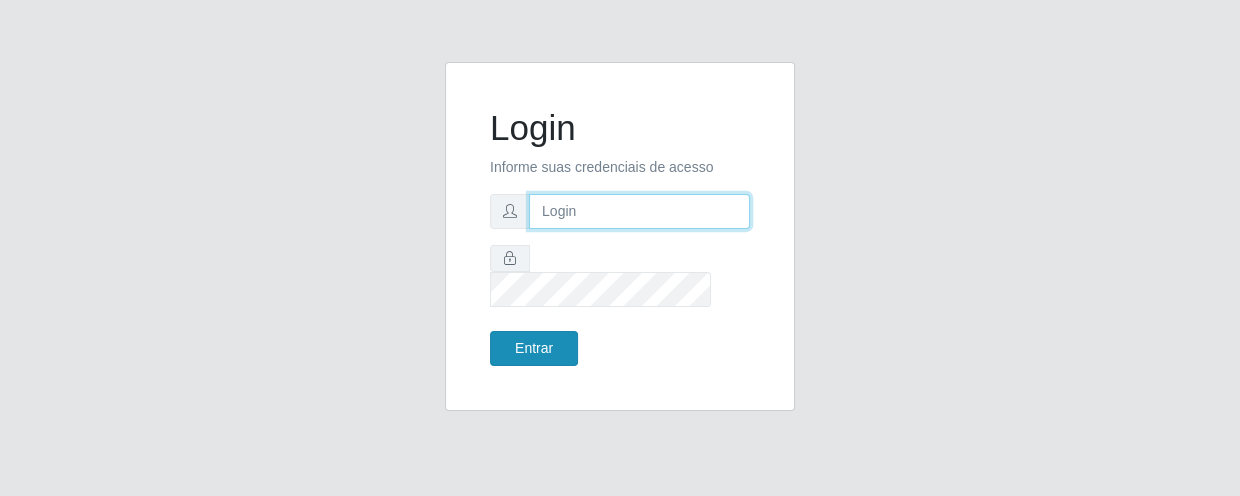
type input "[EMAIL_ADDRESS][DOMAIN_NAME]"
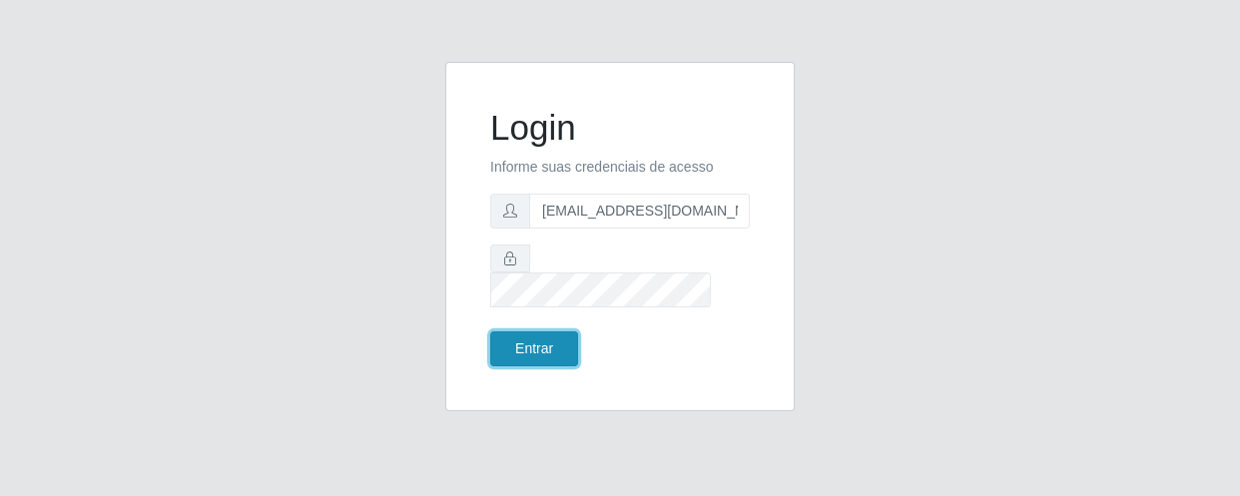
click at [550, 331] on button "Entrar" at bounding box center [534, 348] width 88 height 35
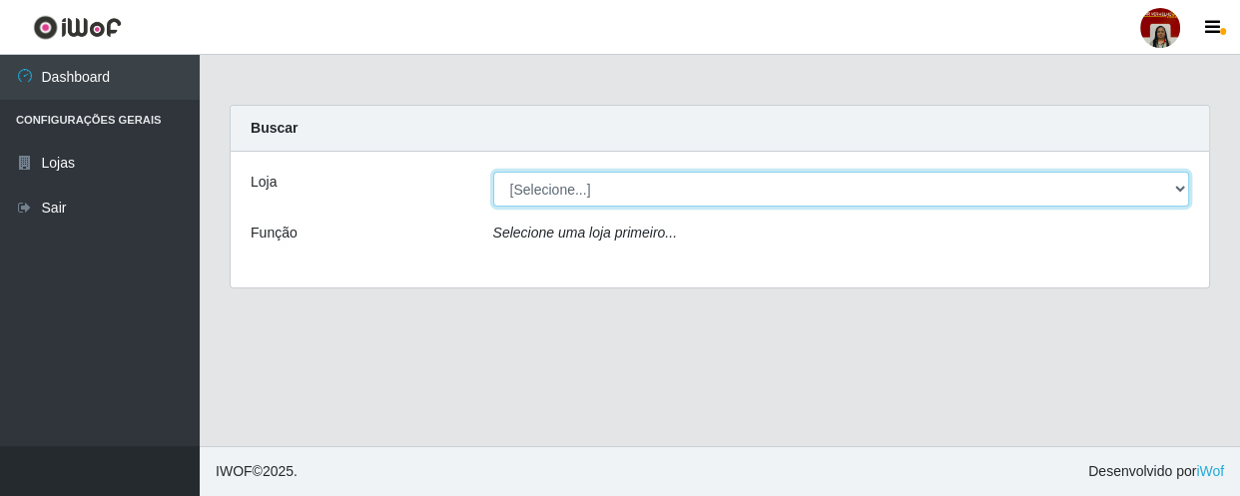
click at [1174, 189] on select "[Selecione...] Mar Vermelho - Loja 04" at bounding box center [841, 189] width 697 height 35
select select "251"
click at [493, 172] on select "[Selecione...] Mar Vermelho - Loja 04" at bounding box center [841, 189] width 697 height 35
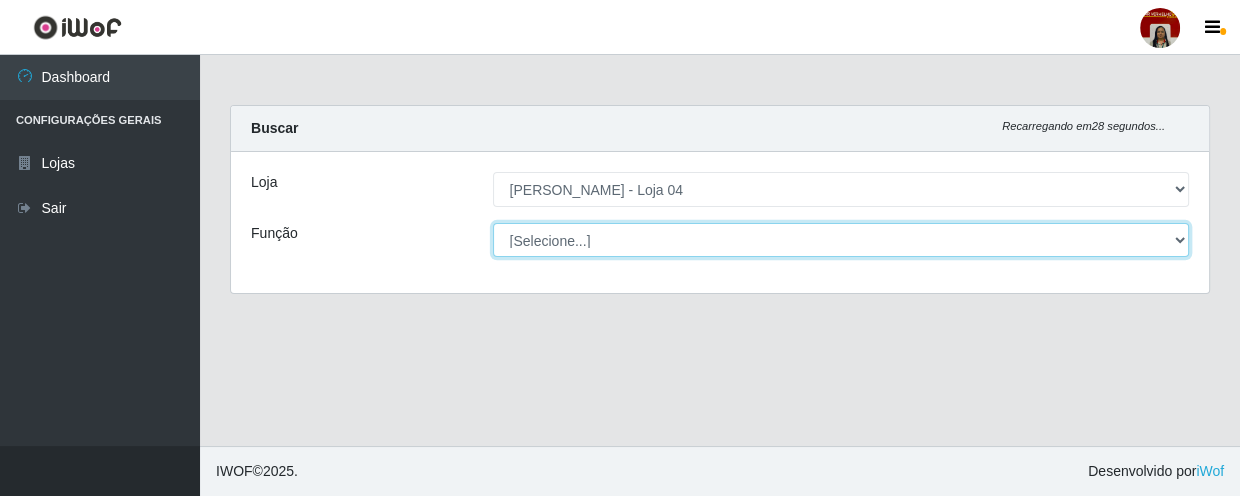
click at [1176, 238] on select "[Selecione...] ASG ASG + ASG ++ Auxiliar de Depósito Auxiliar de Depósito + Aux…" at bounding box center [841, 240] width 697 height 35
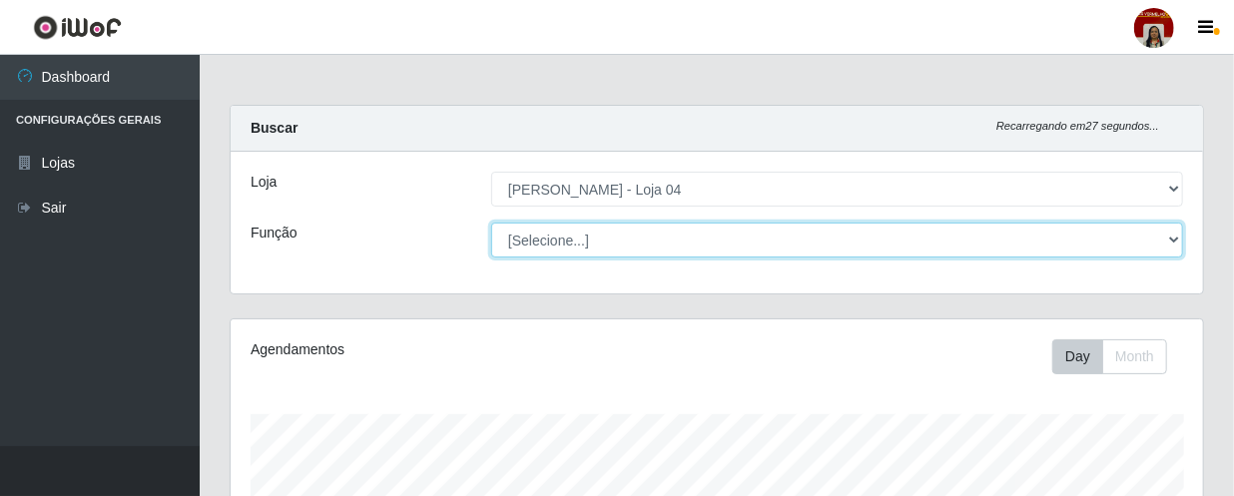
scroll to position [414, 972]
click at [1178, 246] on select "[Selecione...] ASG ASG + ASG ++ Auxiliar de Depósito Auxiliar de Depósito + Aux…" at bounding box center [837, 240] width 692 height 35
click at [491, 223] on select "[Selecione...] ASG ASG + ASG ++ Auxiliar de Depósito Auxiliar de Depósito + Aux…" at bounding box center [837, 240] width 692 height 35
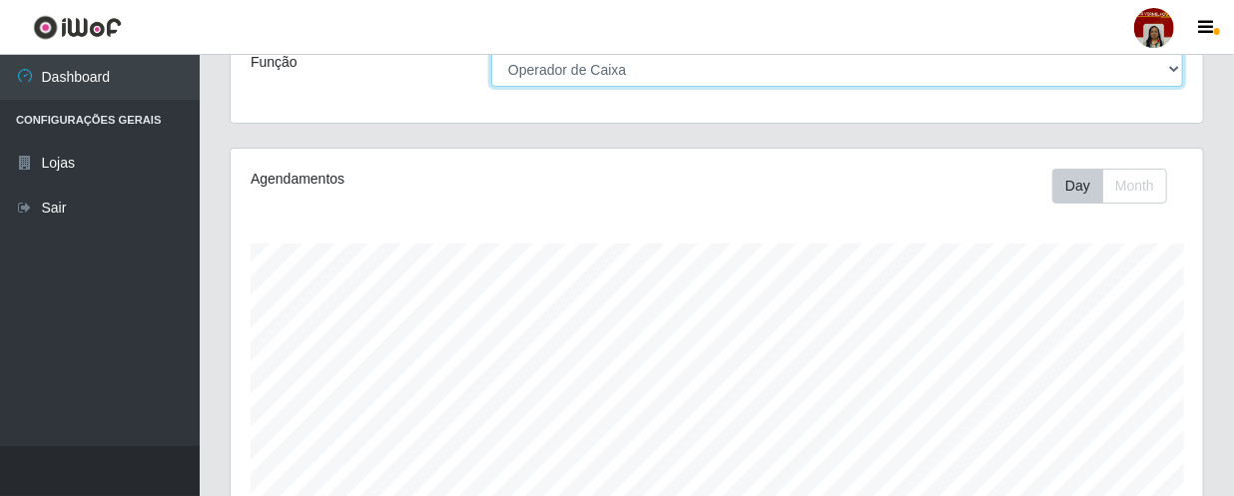
scroll to position [110, 0]
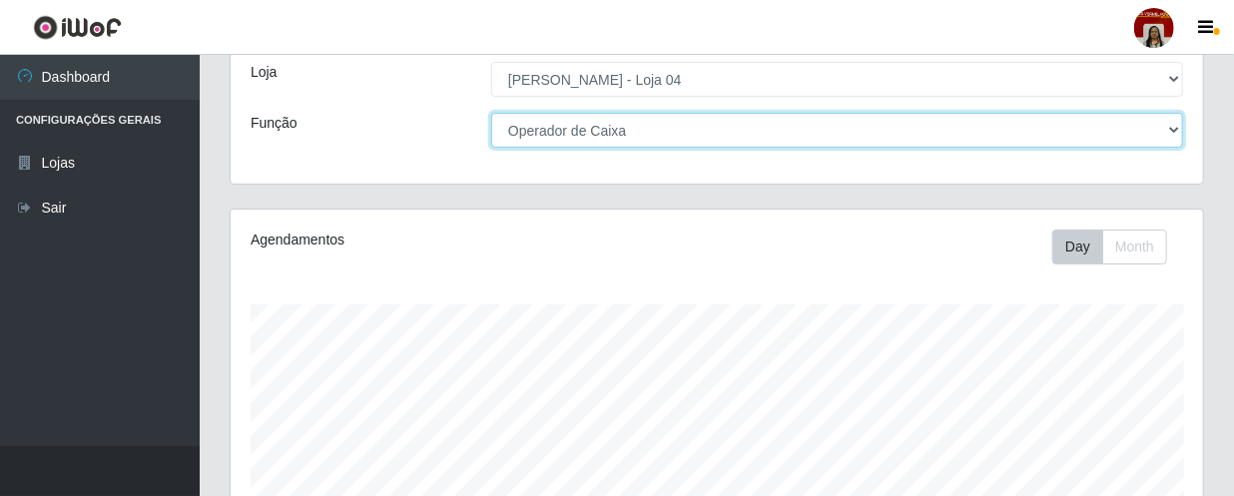
click at [1178, 128] on select "[Selecione...] ASG ASG + ASG ++ Auxiliar de Depósito Auxiliar de Depósito + Aux…" at bounding box center [837, 130] width 692 height 35
click at [491, 113] on select "[Selecione...] ASG ASG + ASG ++ Auxiliar de Depósito Auxiliar de Depósito + Aux…" at bounding box center [837, 130] width 692 height 35
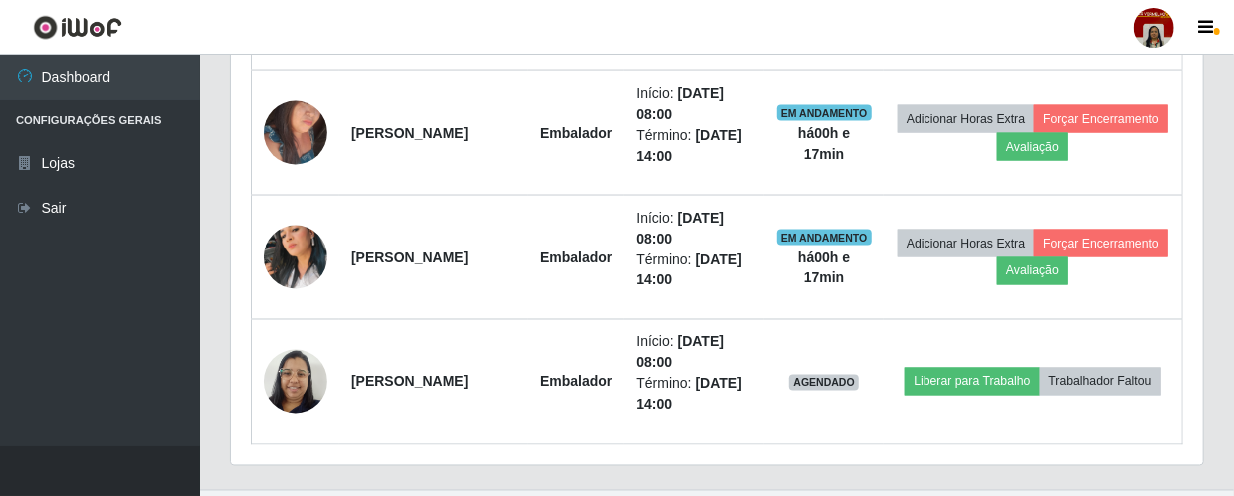
scroll to position [1470, 0]
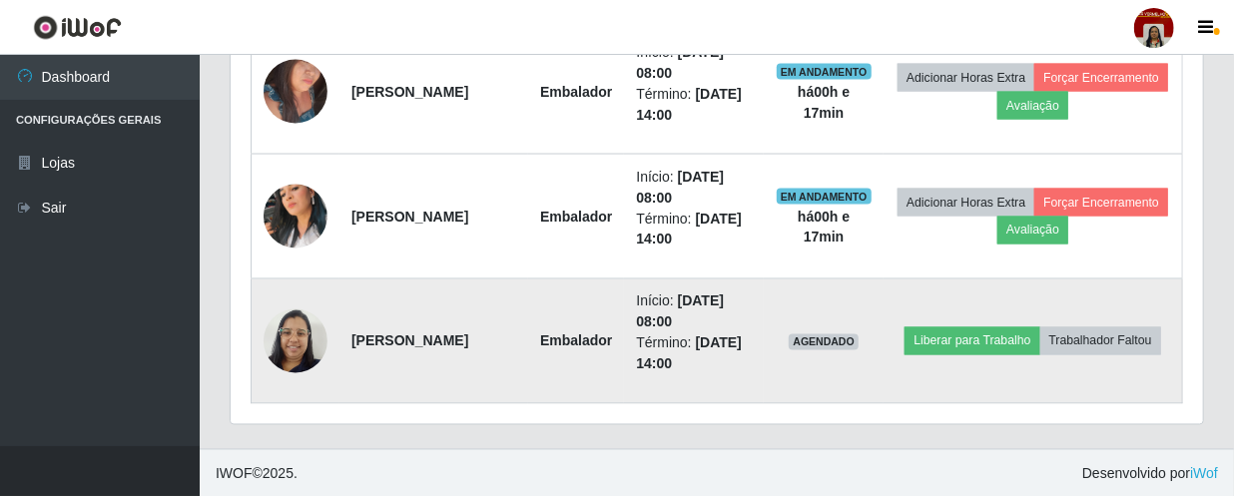
click at [288, 344] on img at bounding box center [296, 341] width 64 height 85
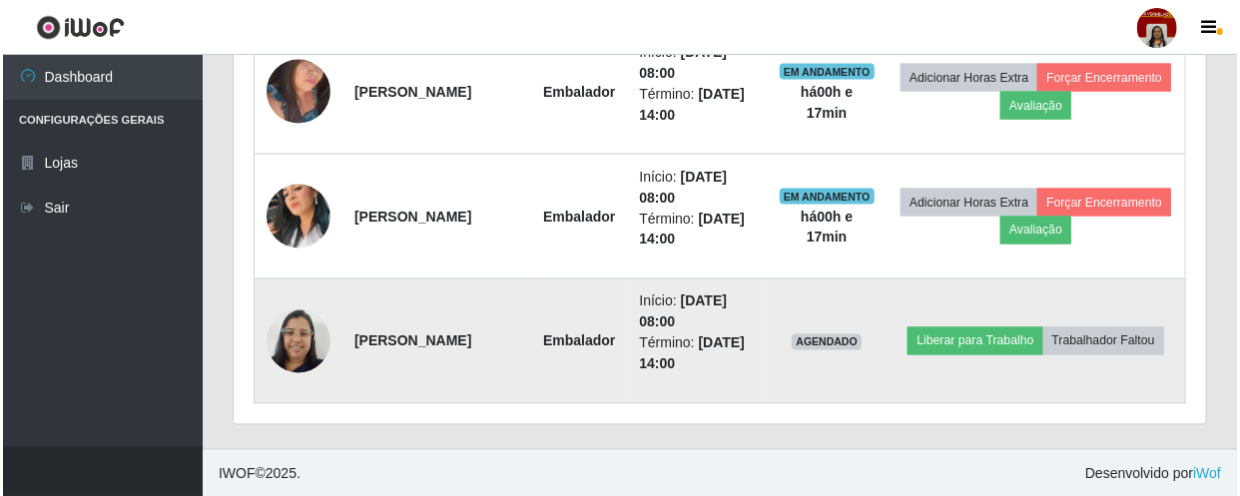
scroll to position [414, 964]
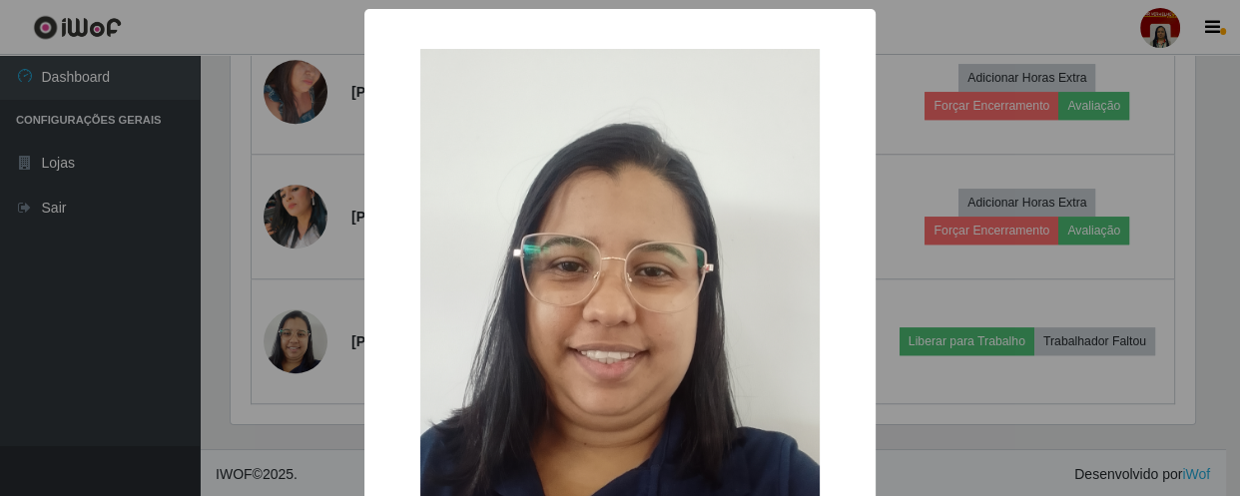
click at [589, 361] on img at bounding box center [619, 315] width 399 height 532
click at [590, 323] on img at bounding box center [619, 315] width 399 height 532
click at [628, 299] on img at bounding box center [619, 315] width 399 height 532
click at [643, 236] on img at bounding box center [619, 315] width 399 height 532
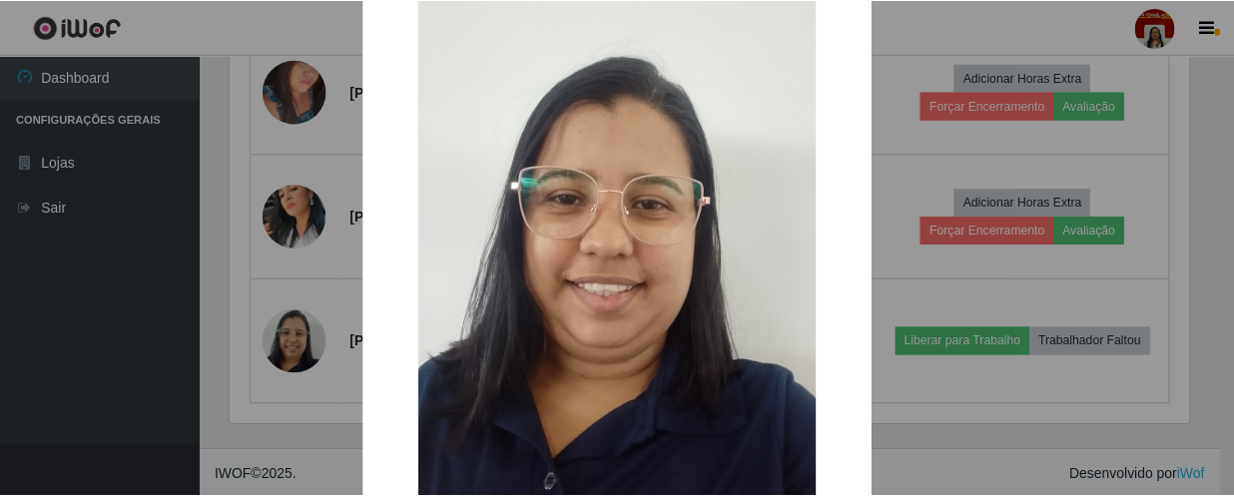
scroll to position [210, 0]
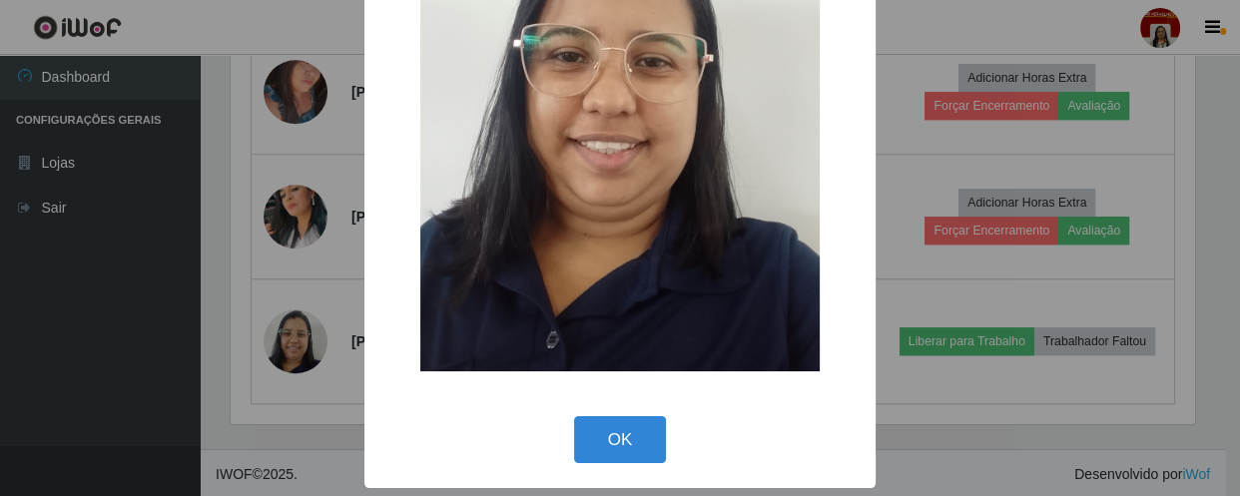
click at [646, 237] on img at bounding box center [619, 105] width 399 height 532
click at [615, 443] on button "OK" at bounding box center [620, 439] width 93 height 47
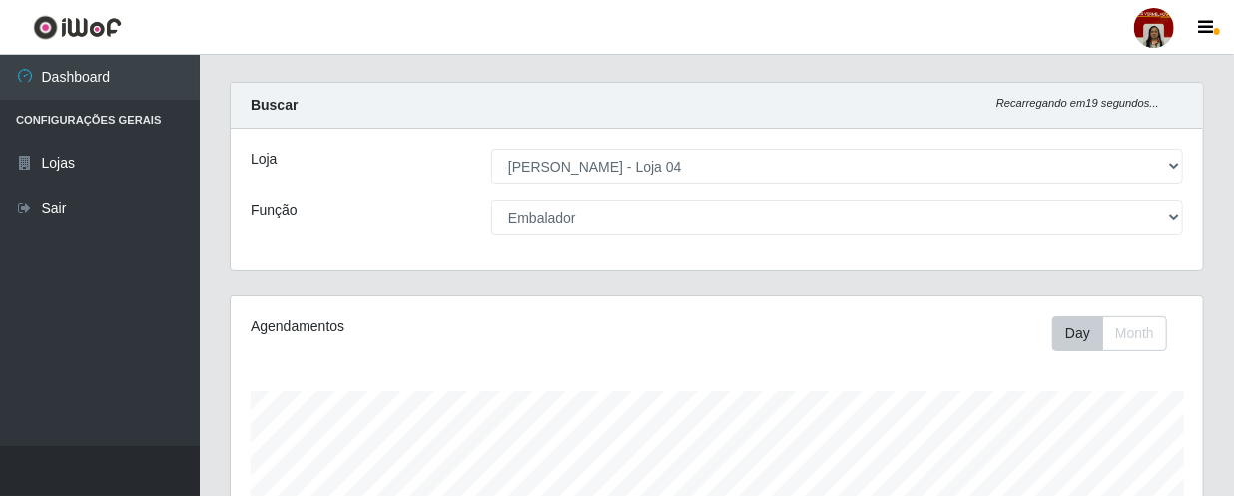
scroll to position [18, 0]
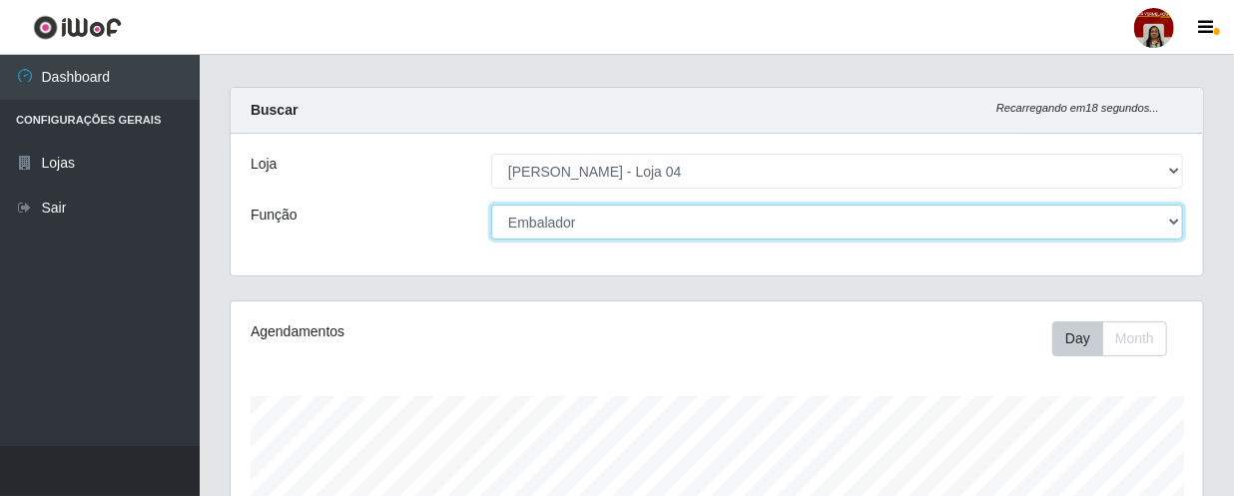
click at [1175, 219] on select "[Selecione...] ASG ASG + ASG ++ Auxiliar de Depósito Auxiliar de Depósito + Aux…" at bounding box center [837, 222] width 692 height 35
select select "22"
click at [491, 205] on select "[Selecione...] ASG ASG + ASG ++ Auxiliar de Depósito Auxiliar de Depósito + Aux…" at bounding box center [837, 222] width 692 height 35
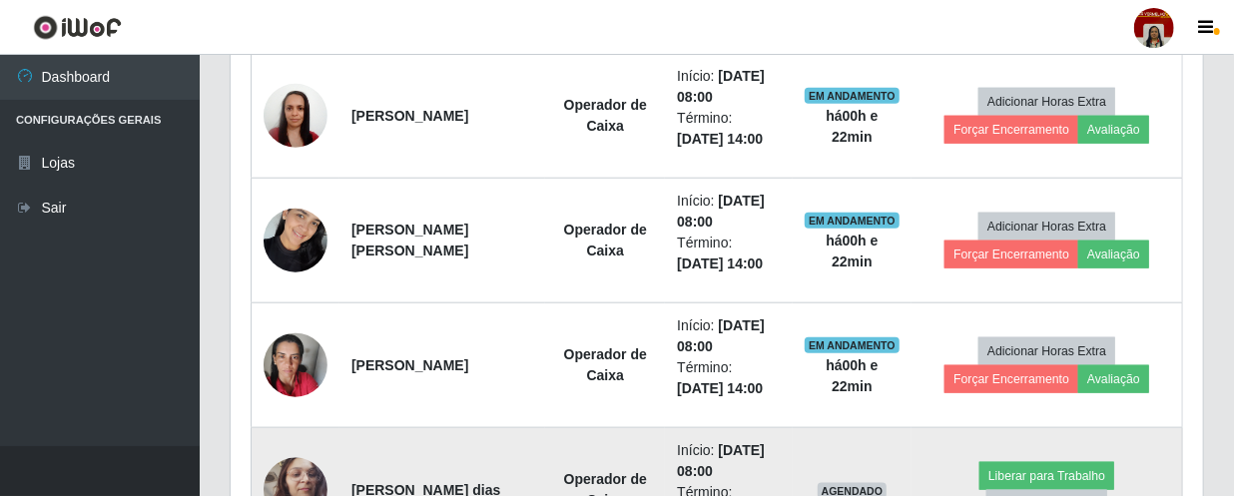
scroll to position [562, 0]
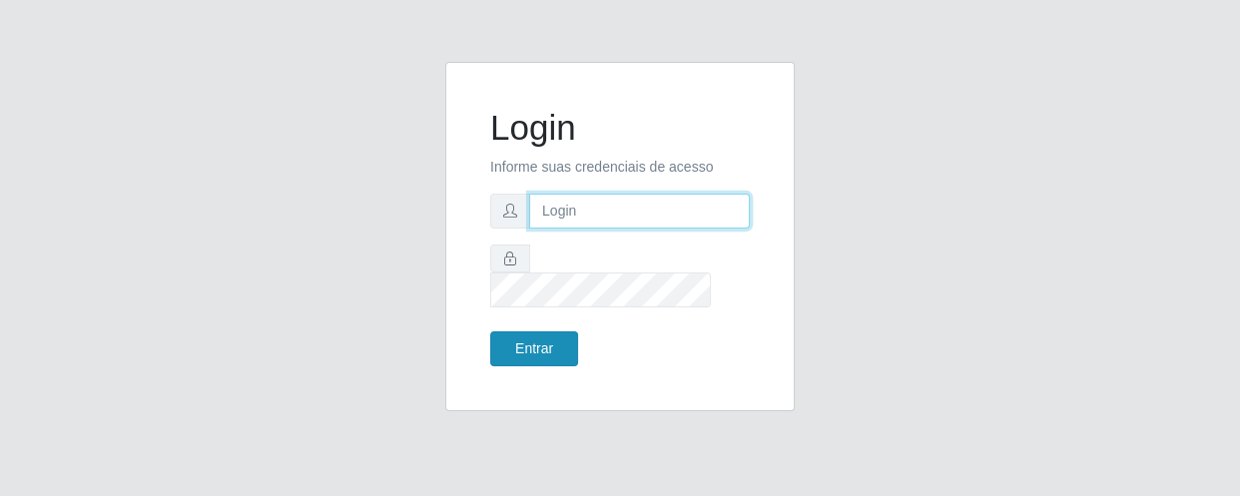
type input "[EMAIL_ADDRESS][DOMAIN_NAME]"
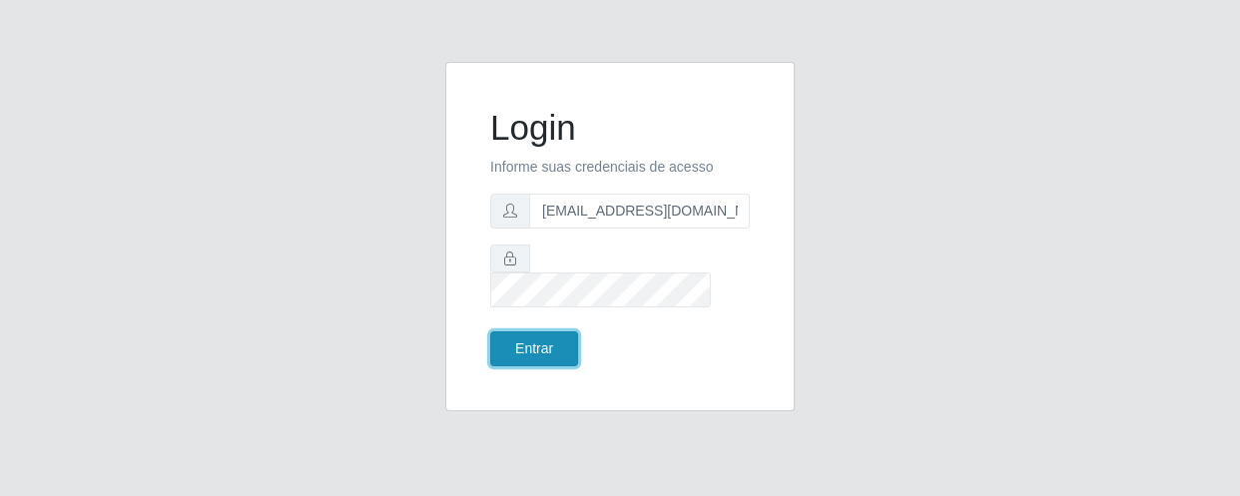
click at [543, 340] on button "Entrar" at bounding box center [534, 348] width 88 height 35
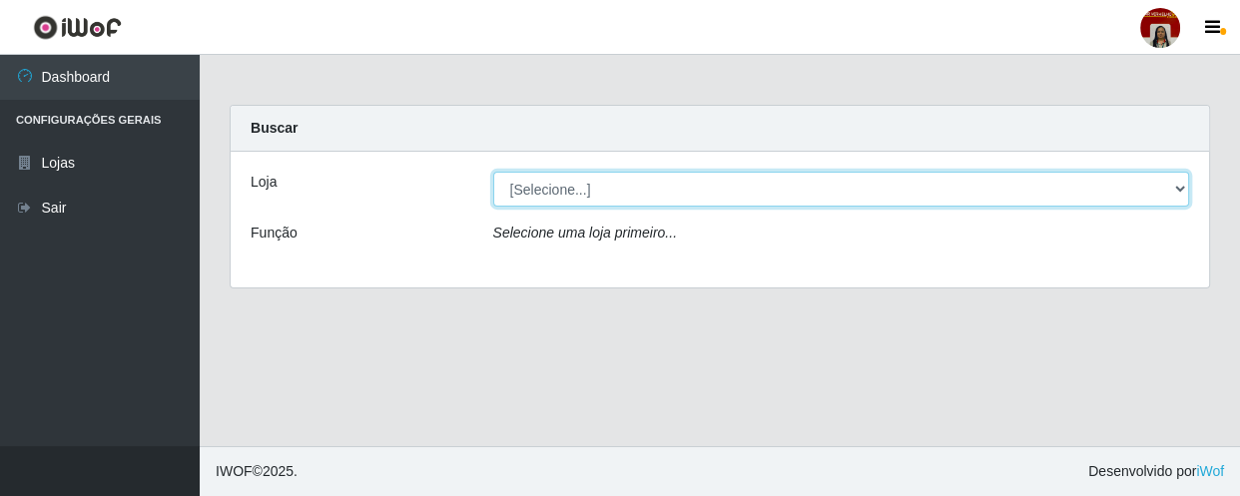
click at [1182, 189] on select "[Selecione...] Mar Vermelho - Loja 04" at bounding box center [841, 189] width 697 height 35
select select "251"
click at [493, 172] on select "[Selecione...] Mar Vermelho - Loja 04" at bounding box center [841, 189] width 697 height 35
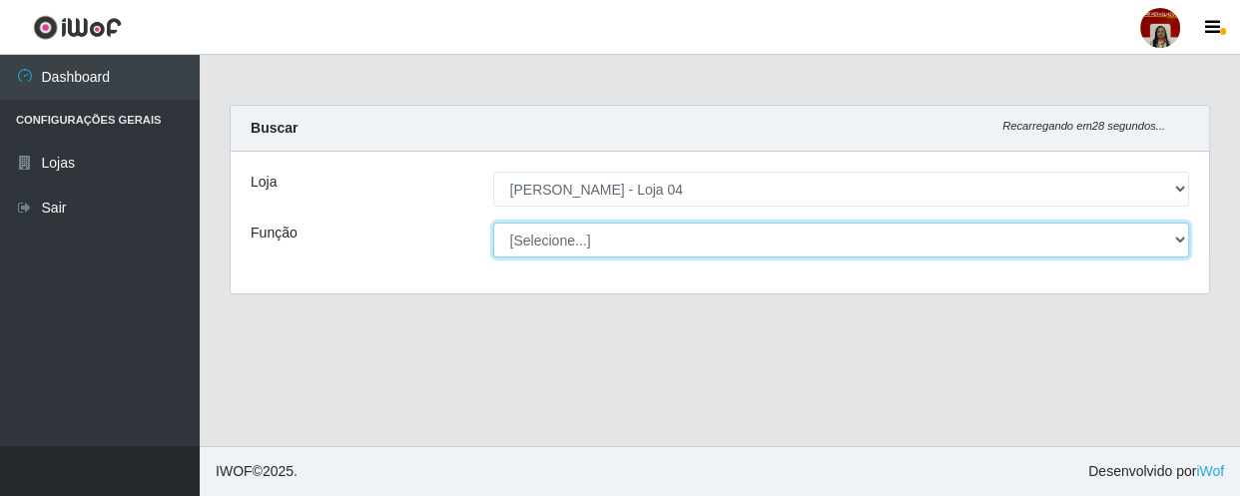
click at [1182, 237] on select "[Selecione...] ASG ASG + ASG ++ Auxiliar de Depósito Auxiliar de Depósito + Aux…" at bounding box center [841, 240] width 697 height 35
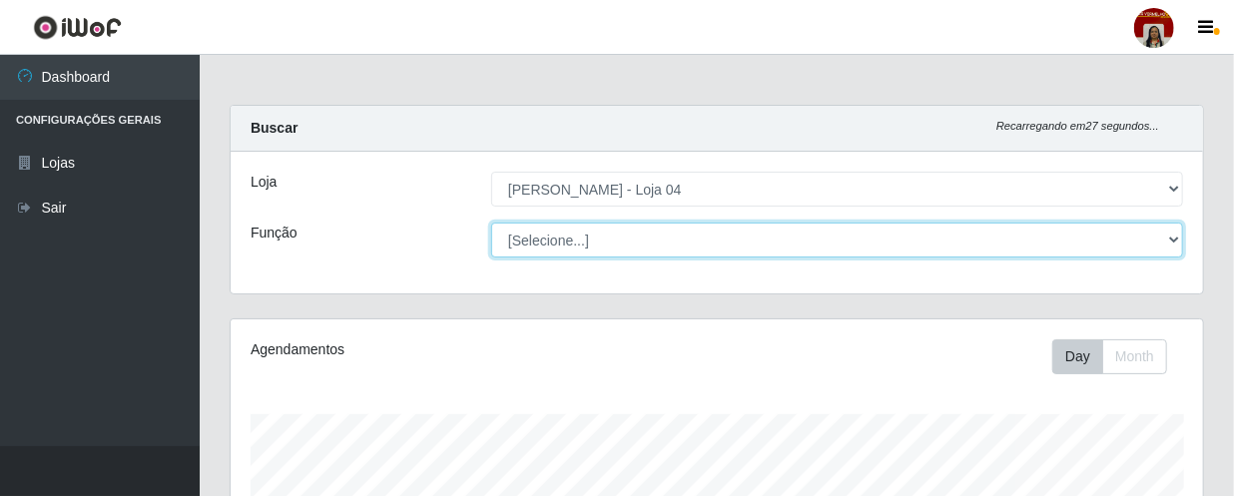
scroll to position [414, 972]
click at [491, 223] on select "[Selecione...] ASG ASG + ASG ++ Auxiliar de Depósito Auxiliar de Depósito + Aux…" at bounding box center [837, 240] width 692 height 35
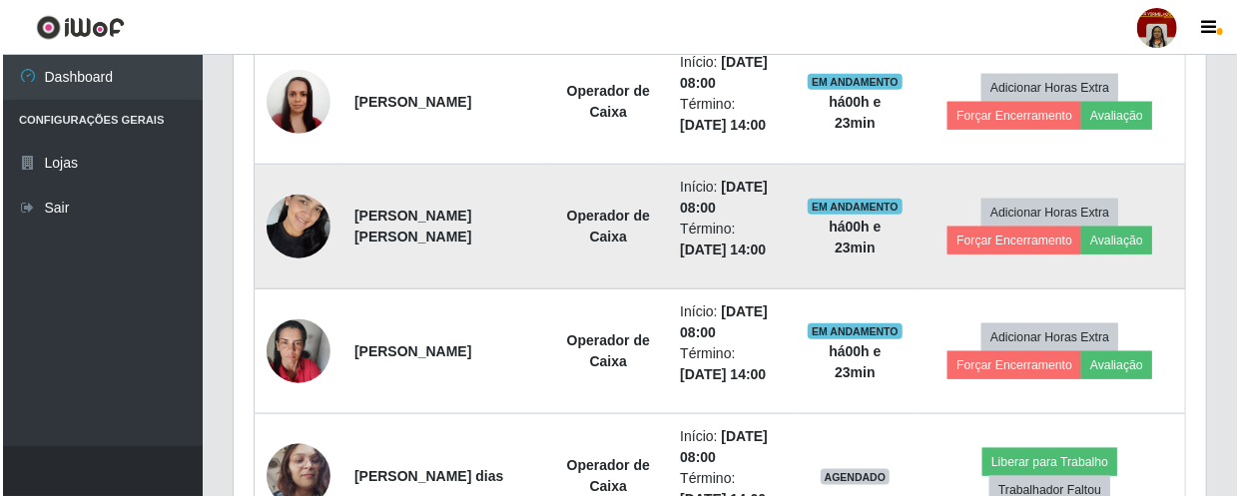
scroll to position [1017, 0]
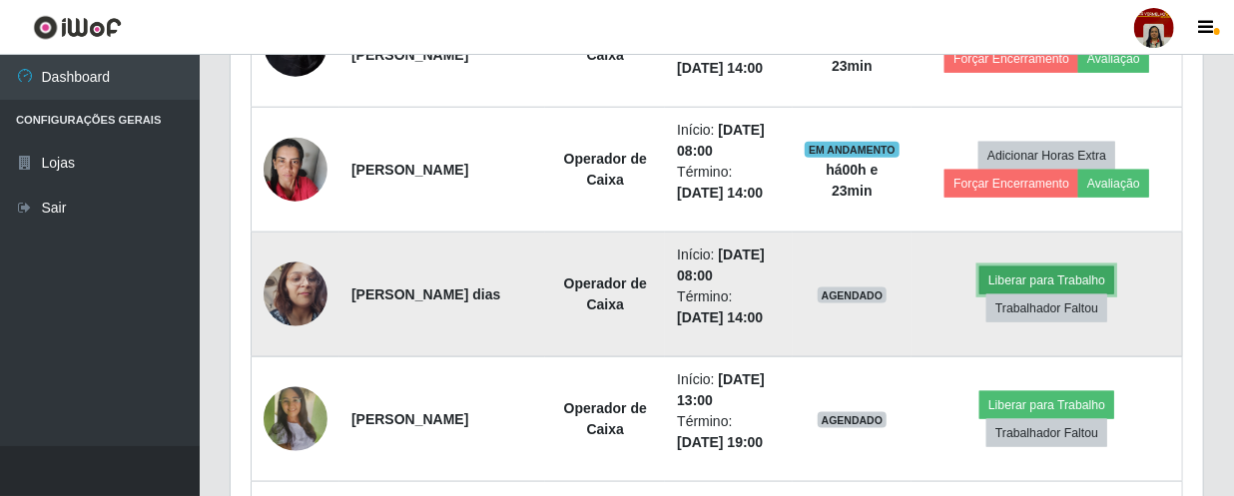
click at [1049, 280] on button "Liberar para Trabalho" at bounding box center [1046, 281] width 135 height 28
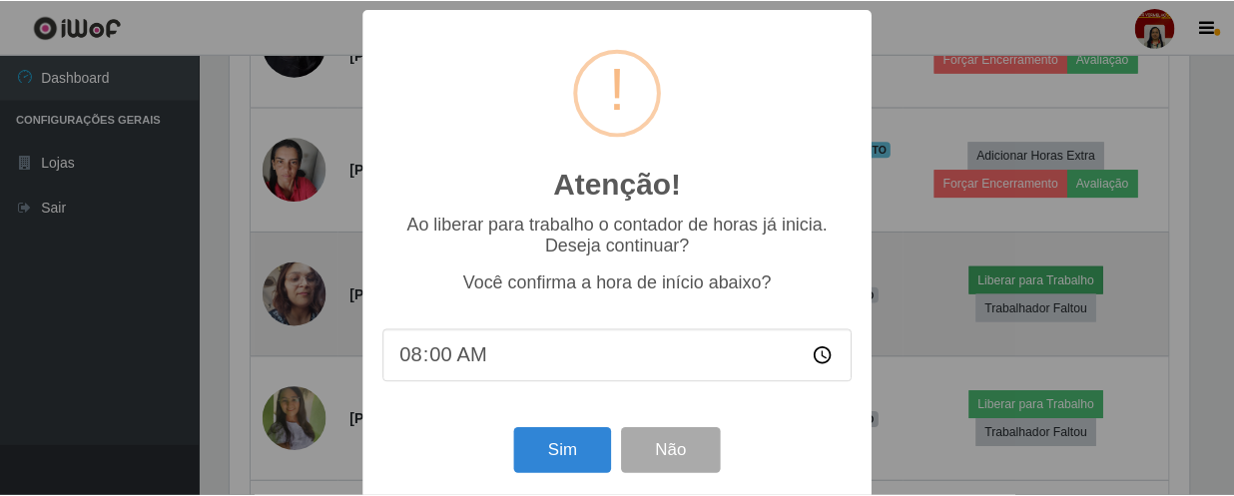
scroll to position [414, 964]
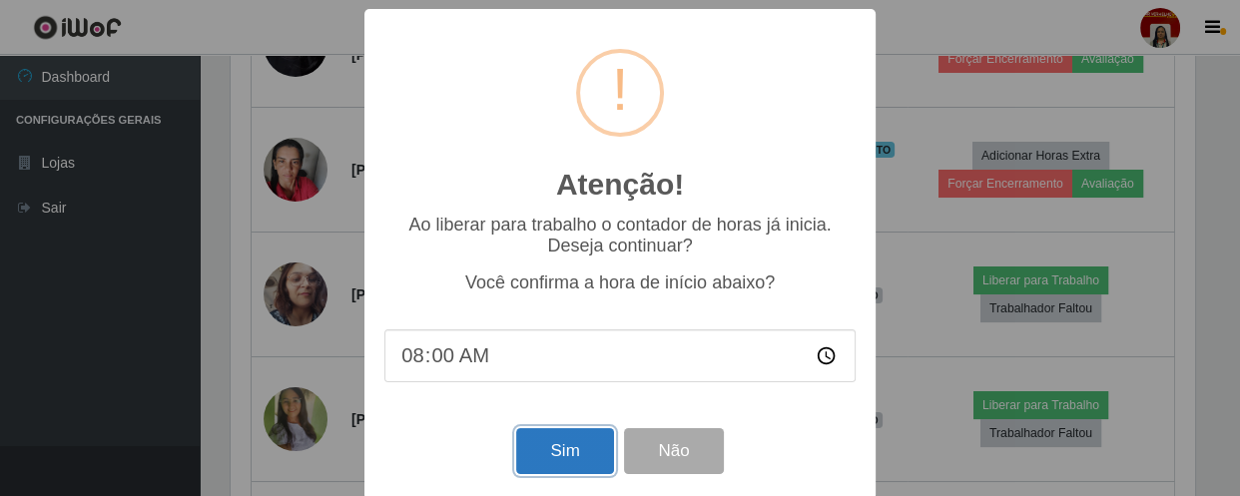
click at [561, 450] on button "Sim" at bounding box center [564, 451] width 97 height 47
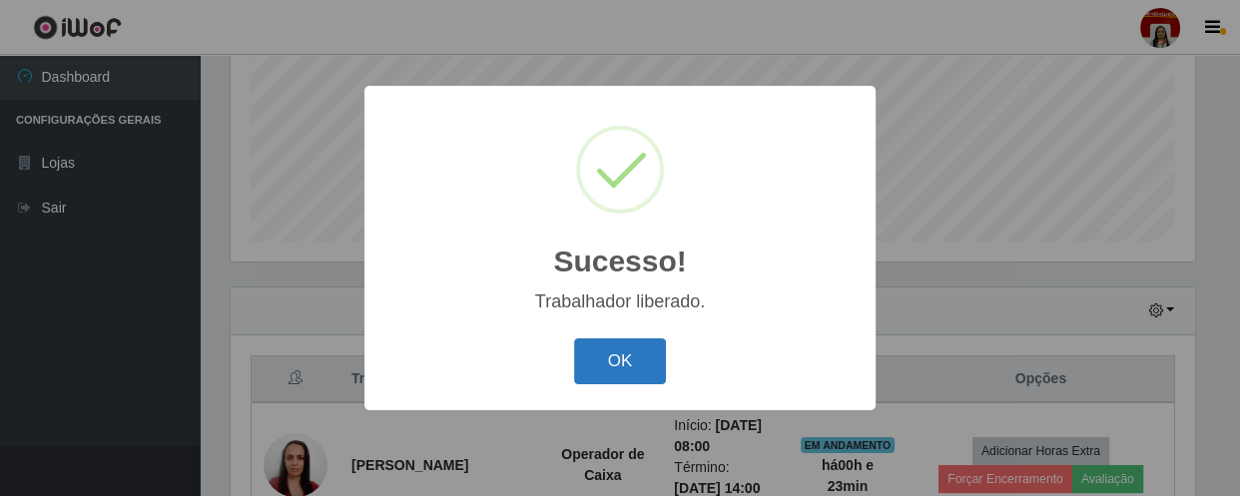
click at [623, 354] on button "OK" at bounding box center [620, 361] width 93 height 47
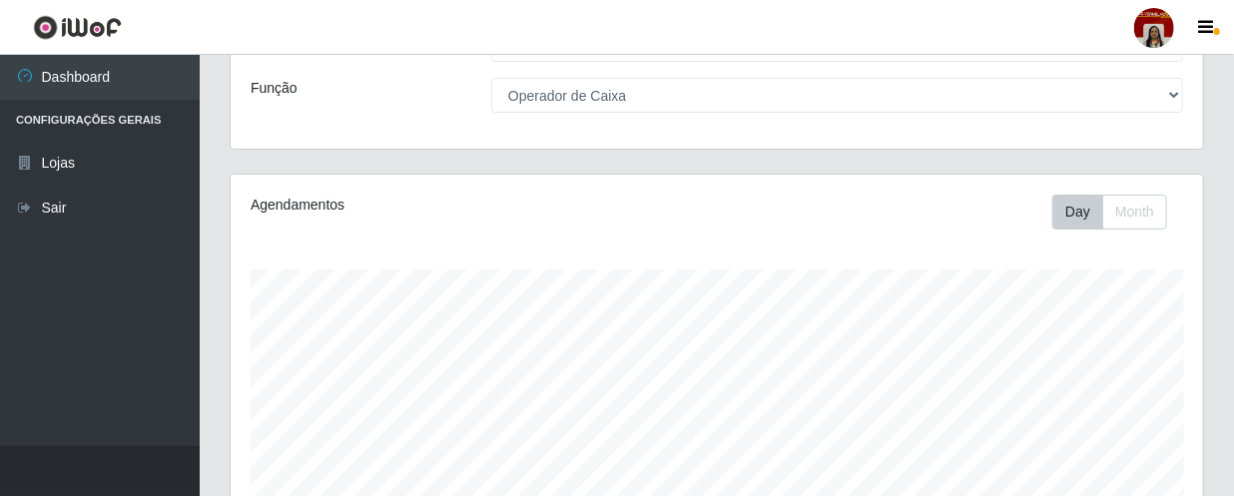
scroll to position [0, 0]
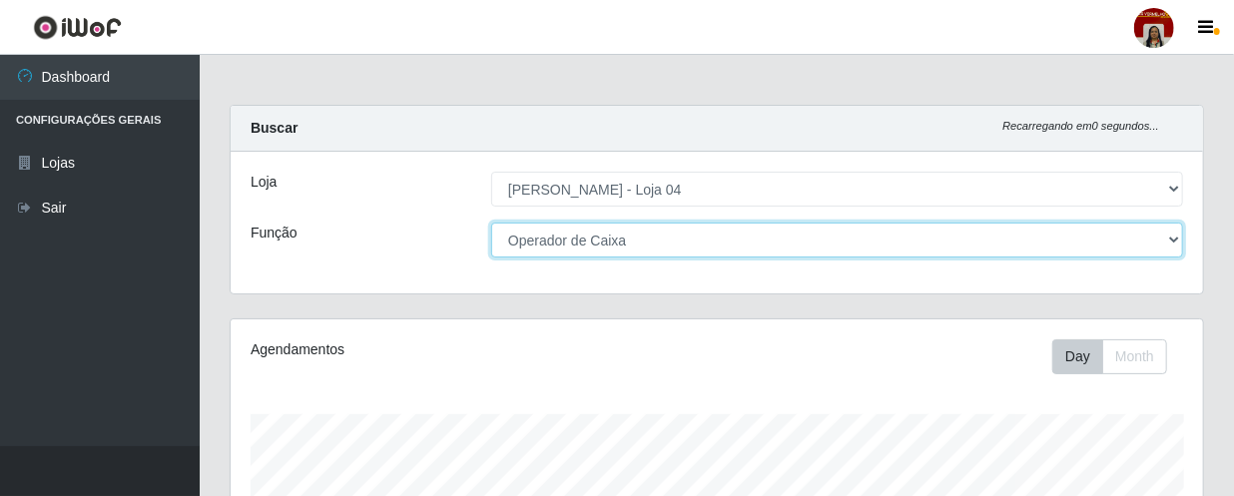
click at [1171, 232] on select "[Selecione...] ASG ASG + ASG ++ Auxiliar de Depósito Auxiliar de Depósito + Aux…" at bounding box center [837, 240] width 692 height 35
select select "1"
click at [491, 223] on select "[Selecione...] ASG ASG + ASG ++ Auxiliar de Depósito Auxiliar de Depósito + Aux…" at bounding box center [837, 240] width 692 height 35
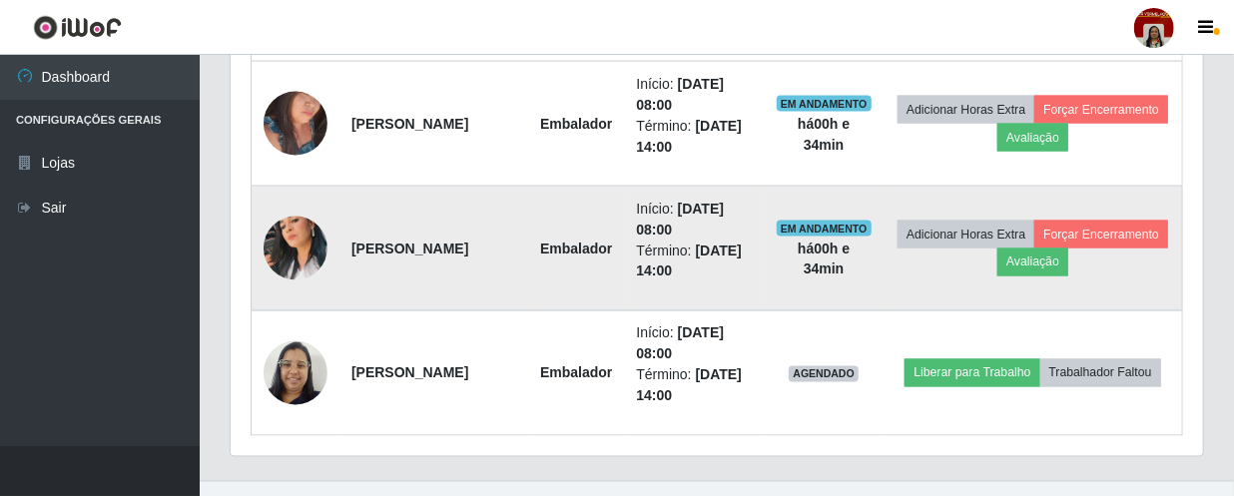
scroll to position [1470, 0]
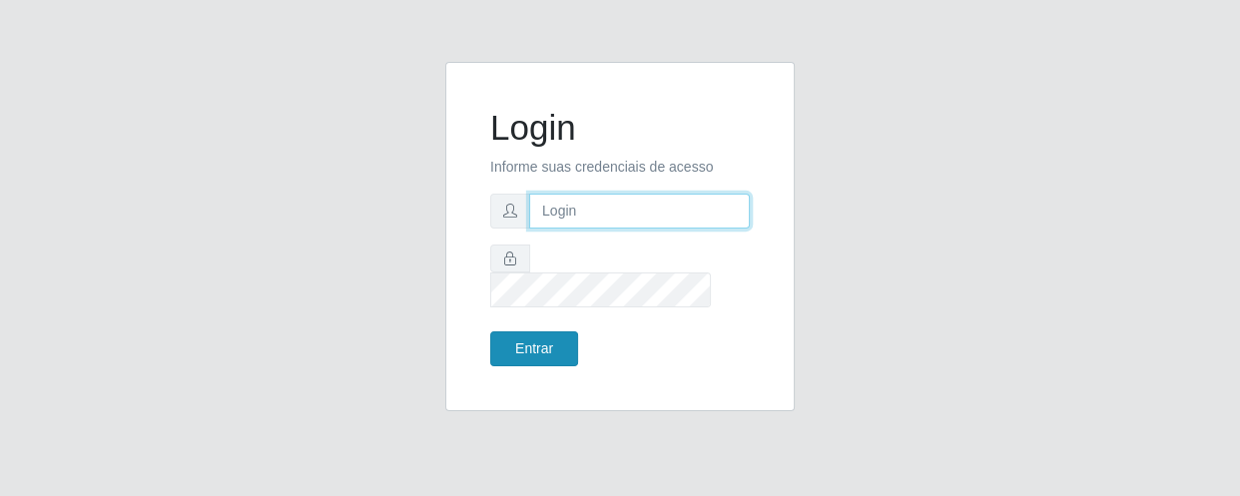
type input "[EMAIL_ADDRESS][DOMAIN_NAME]"
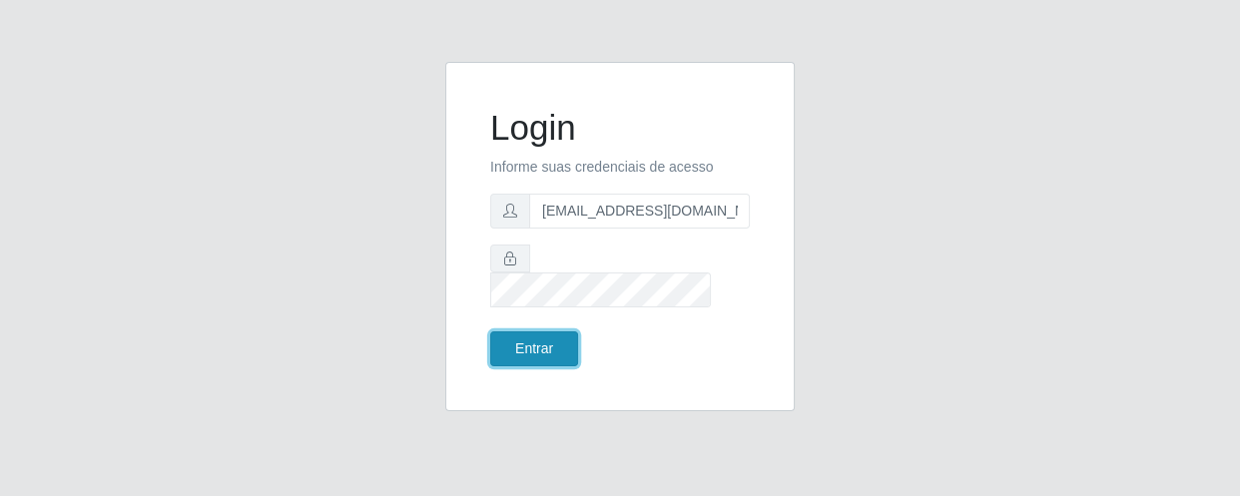
click at [532, 331] on button "Entrar" at bounding box center [534, 348] width 88 height 35
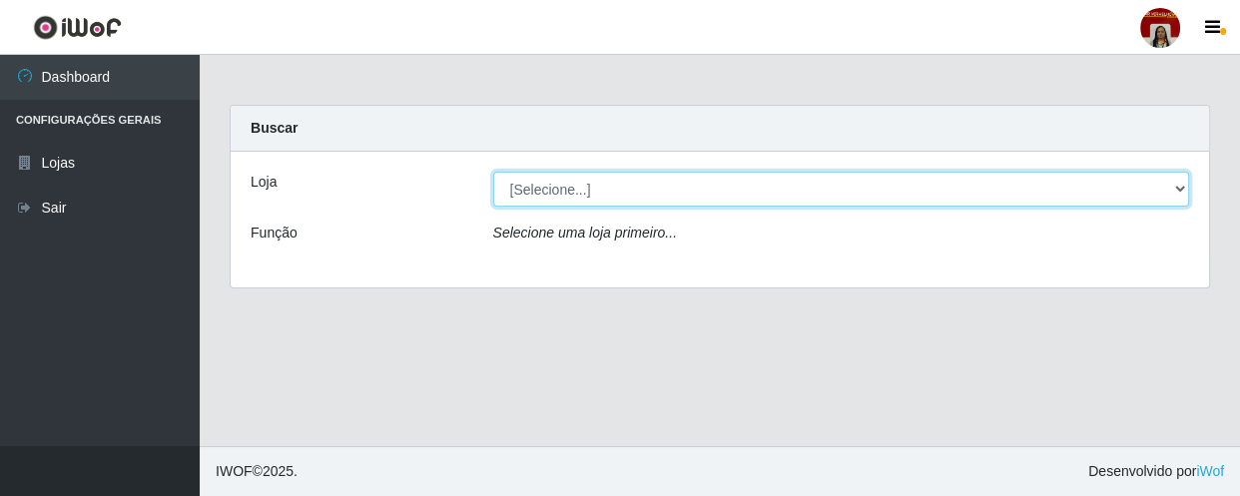
click at [1173, 180] on select "[Selecione...] Mar Vermelho - Loja 04" at bounding box center [841, 189] width 697 height 35
select select "251"
click at [493, 172] on select "[Selecione...] Mar Vermelho - Loja 04" at bounding box center [841, 189] width 697 height 35
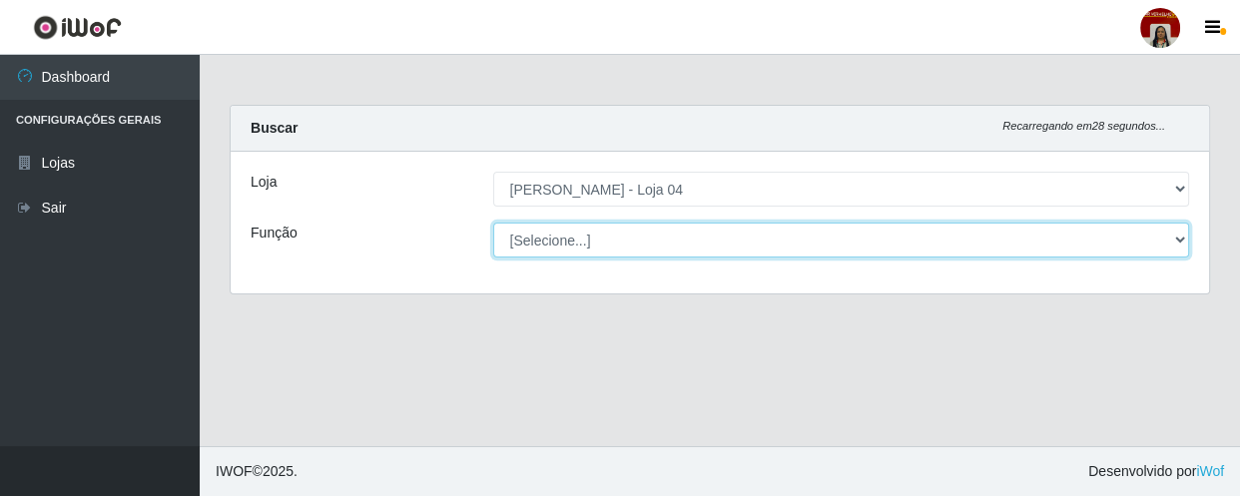
click at [1179, 235] on select "[Selecione...] ASG ASG + ASG ++ Auxiliar de Depósito Auxiliar de Depósito + Aux…" at bounding box center [841, 240] width 697 height 35
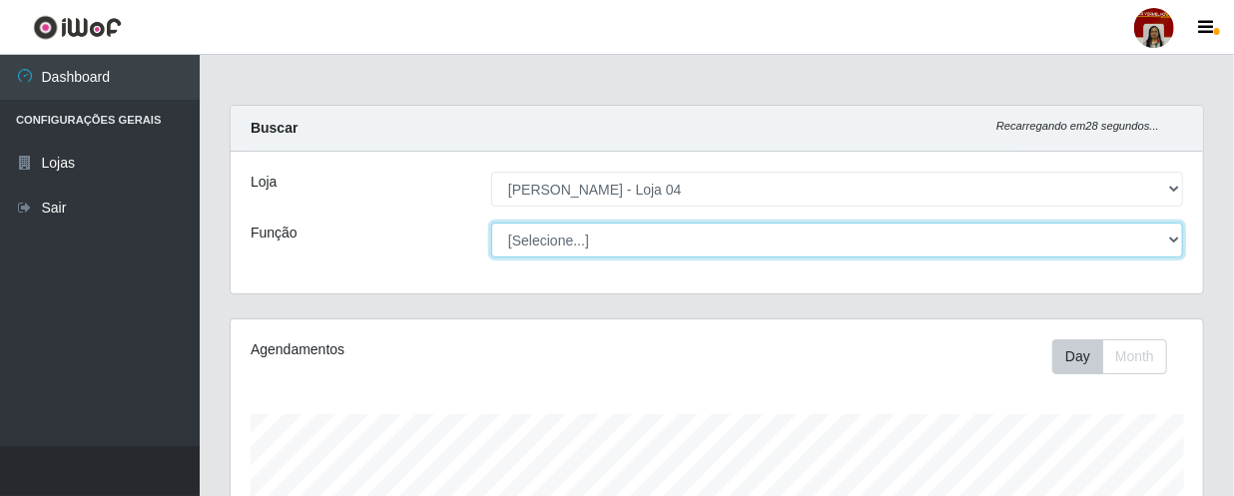
scroll to position [414, 972]
select select "1"
click at [491, 223] on select "[Selecione...] ASG ASG + ASG ++ Auxiliar de Depósito Auxiliar de Depósito + Aux…" at bounding box center [837, 240] width 692 height 35
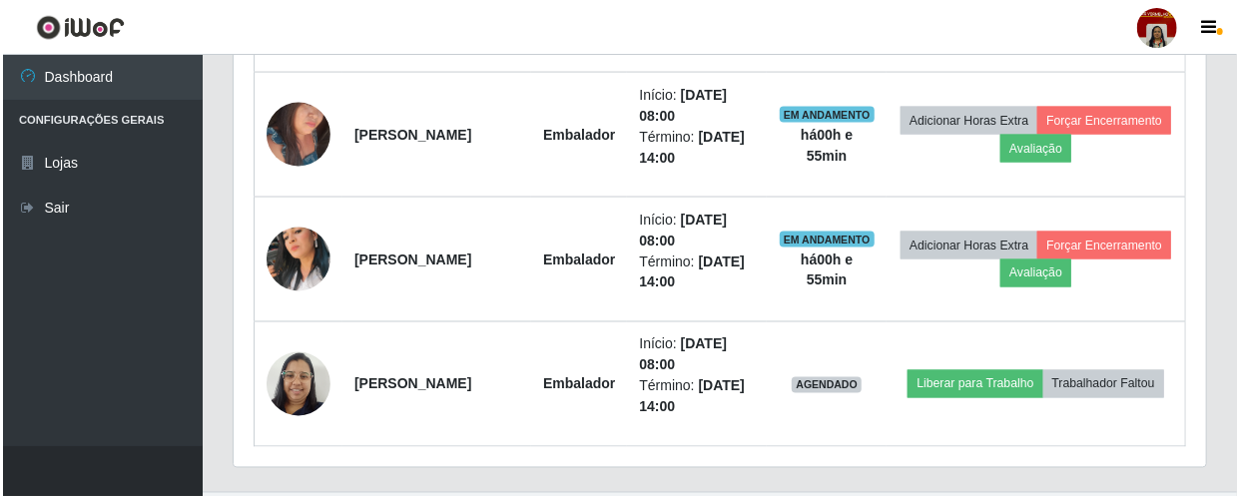
scroll to position [1470, 0]
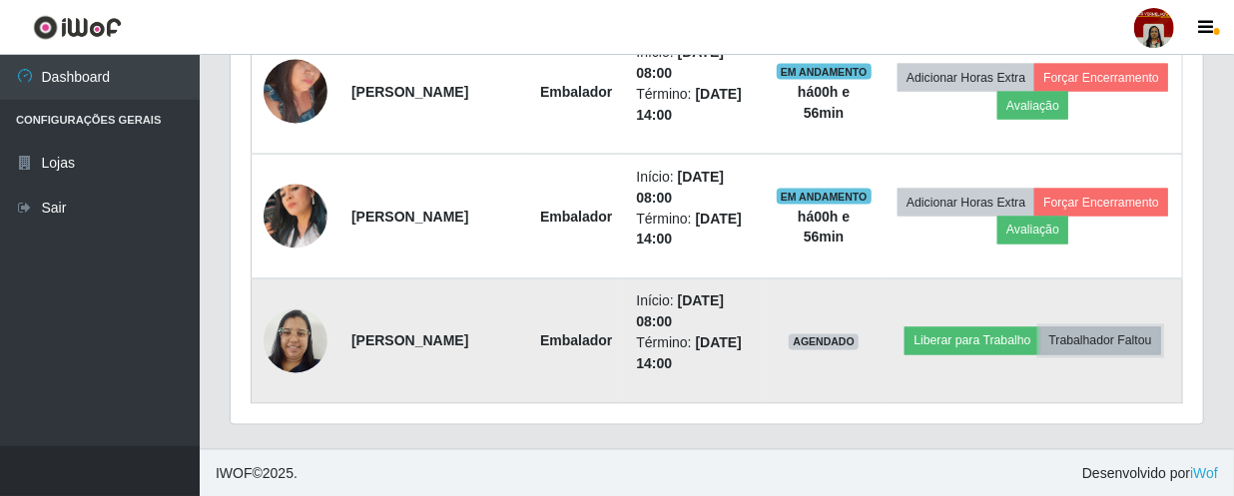
click at [1053, 354] on button "Trabalhador Faltou" at bounding box center [1100, 341] width 121 height 28
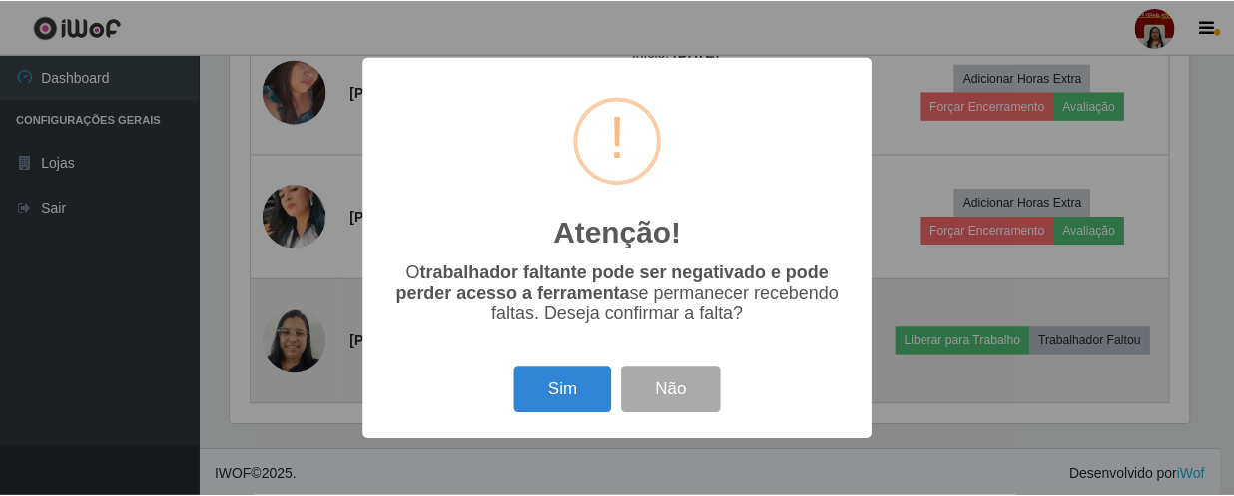
scroll to position [414, 964]
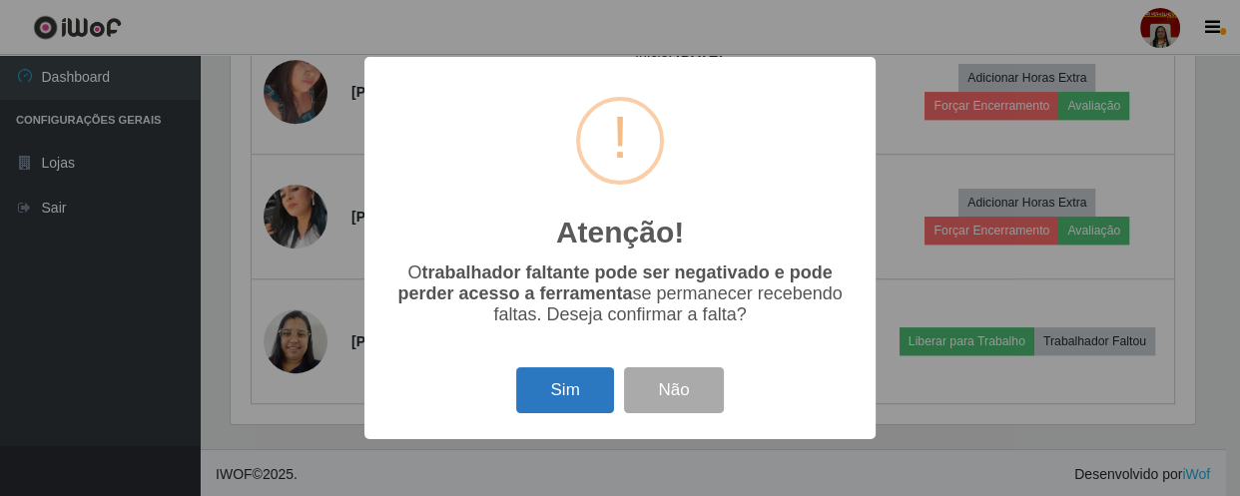
click at [579, 392] on button "Sim" at bounding box center [564, 390] width 97 height 47
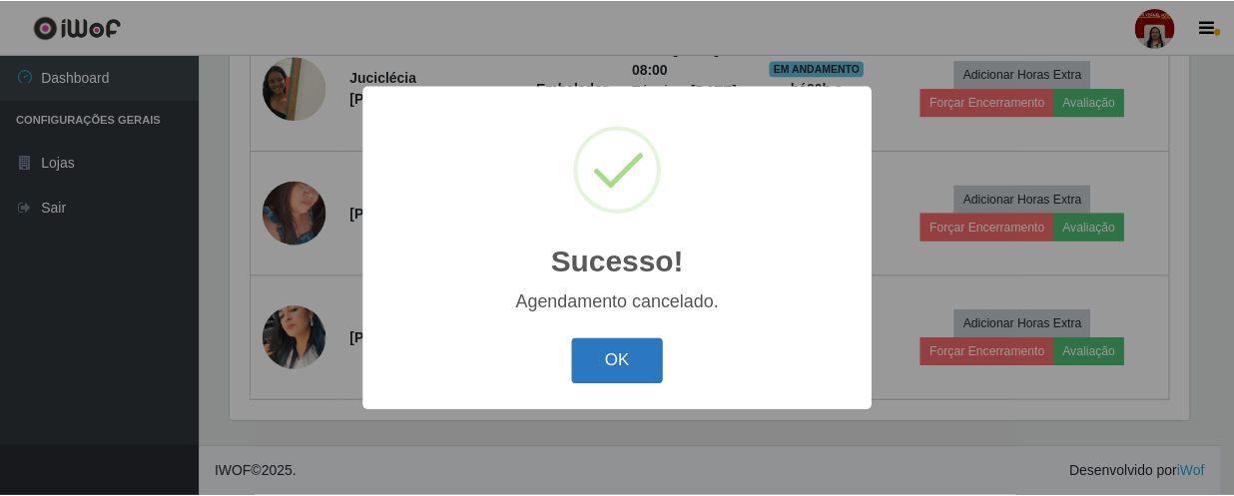
scroll to position [1345, 0]
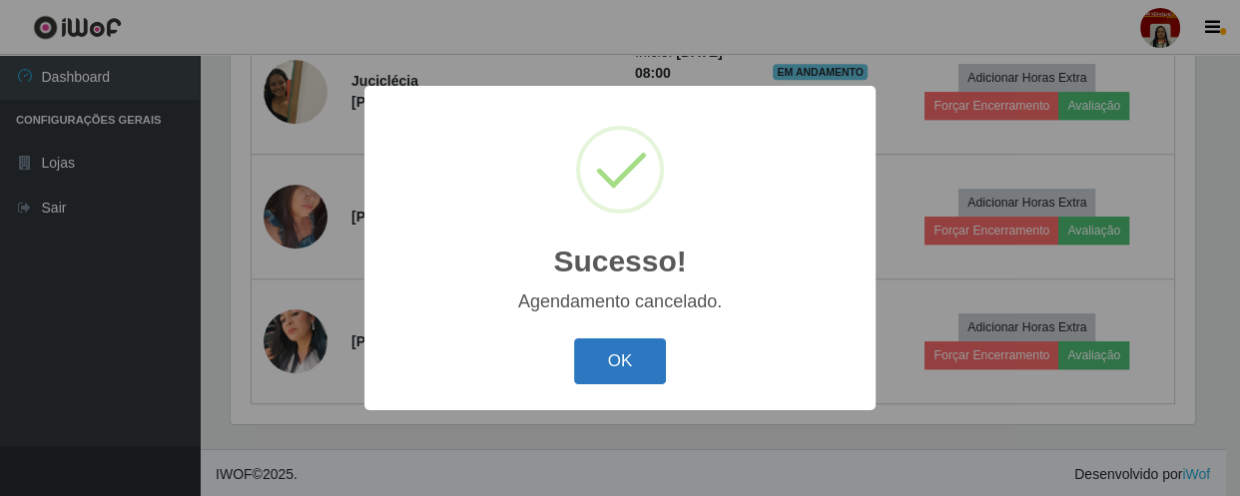
click at [604, 367] on button "OK" at bounding box center [620, 361] width 93 height 47
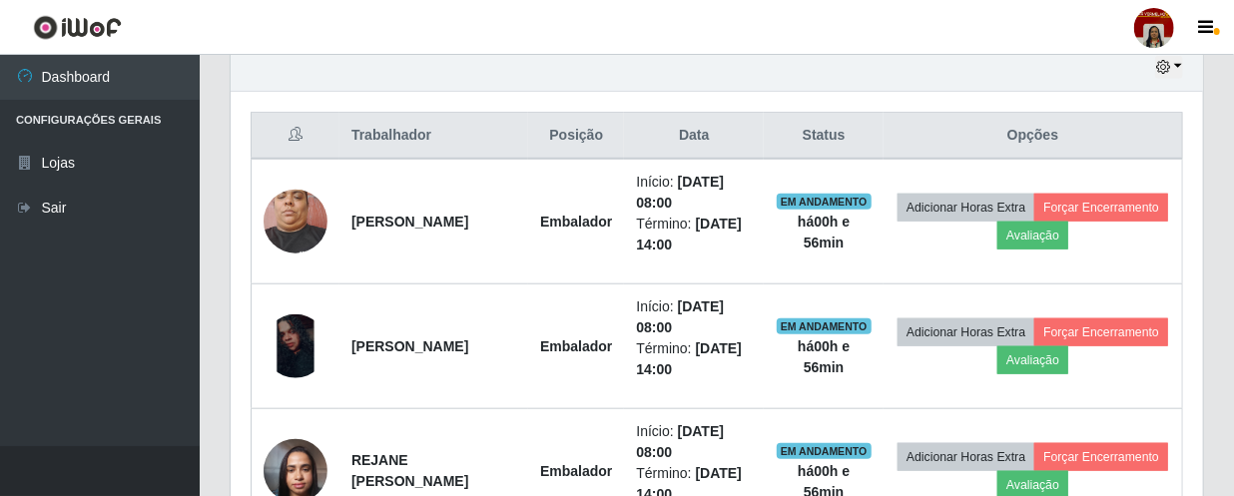
scroll to position [709, 0]
